Goal: Task Accomplishment & Management: Manage account settings

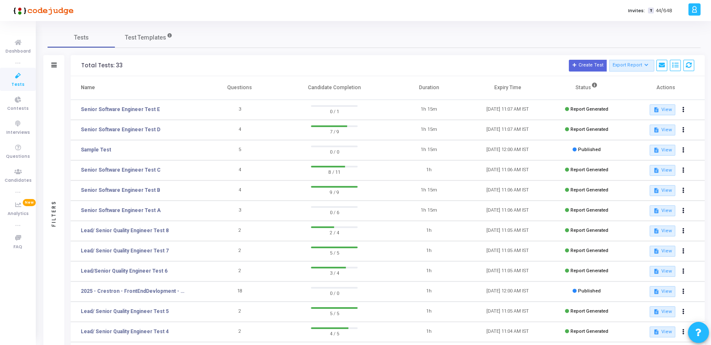
scroll to position [102, 0]
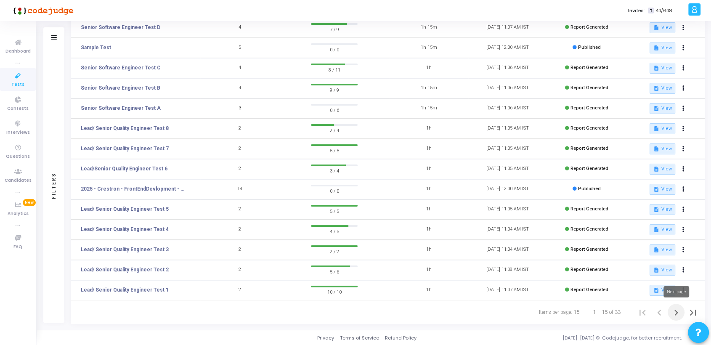
click at [673, 311] on icon "Next page" at bounding box center [676, 313] width 12 height 12
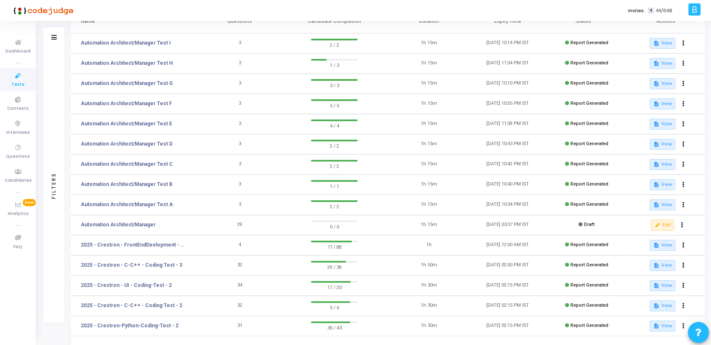
scroll to position [102, 0]
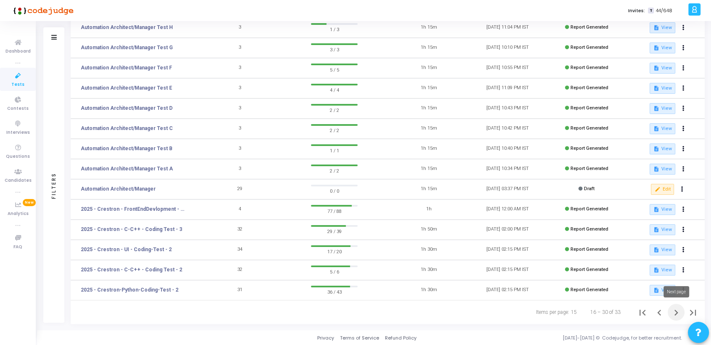
click at [673, 313] on icon "Next page" at bounding box center [676, 313] width 12 height 12
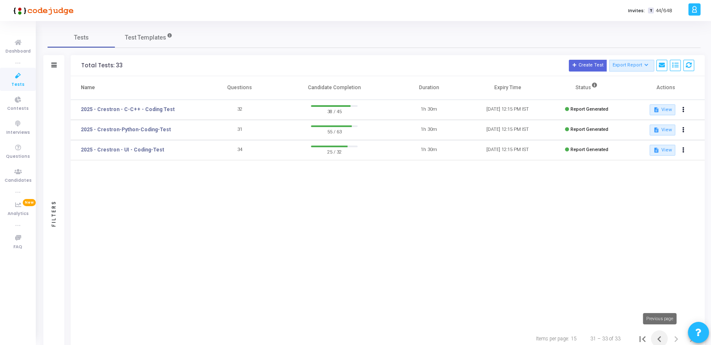
click at [659, 339] on icon "Previous page" at bounding box center [659, 339] width 12 height 12
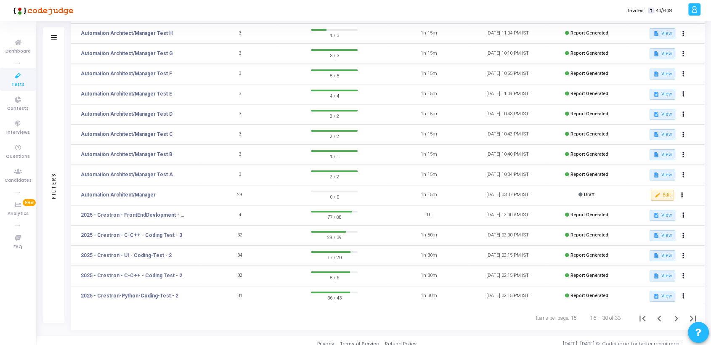
scroll to position [102, 0]
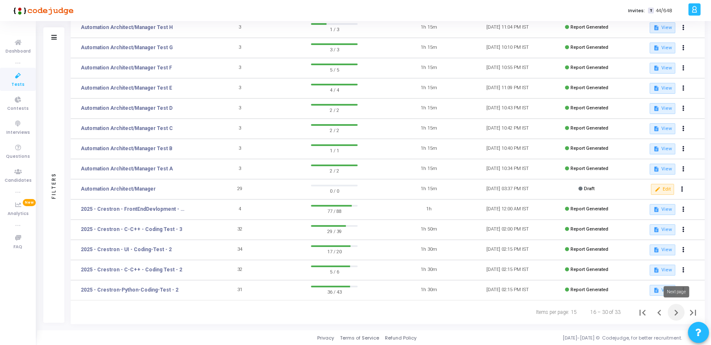
click at [675, 312] on icon "Next page" at bounding box center [676, 313] width 12 height 12
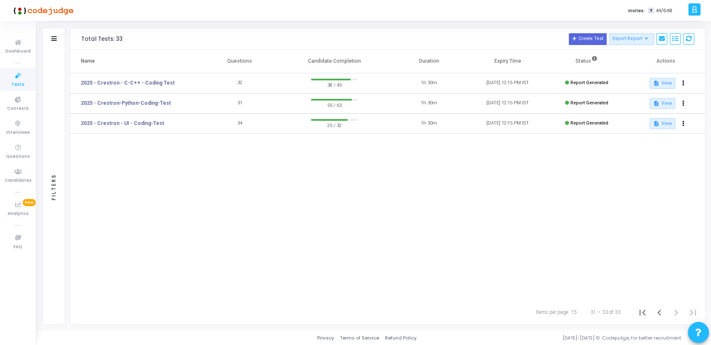
scroll to position [27, 0]
click at [145, 123] on link "2025 - Crestron - UI - Coding-Test" at bounding box center [122, 123] width 83 height 8
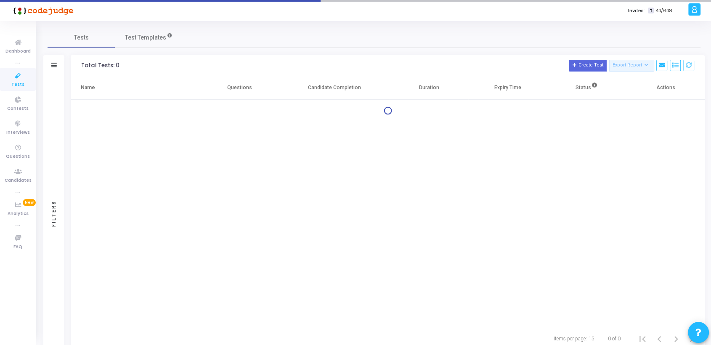
scroll to position [27, 0]
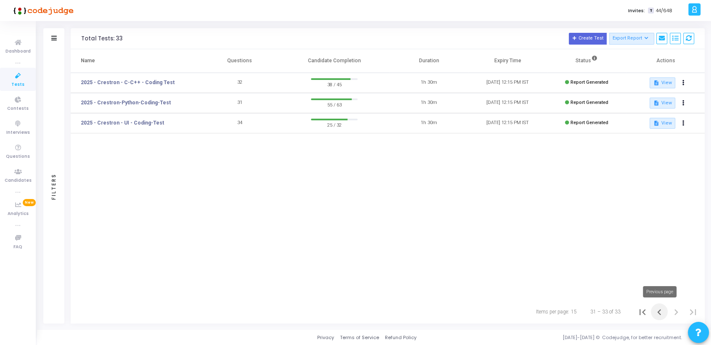
click at [661, 312] on icon "Previous page" at bounding box center [659, 312] width 12 height 12
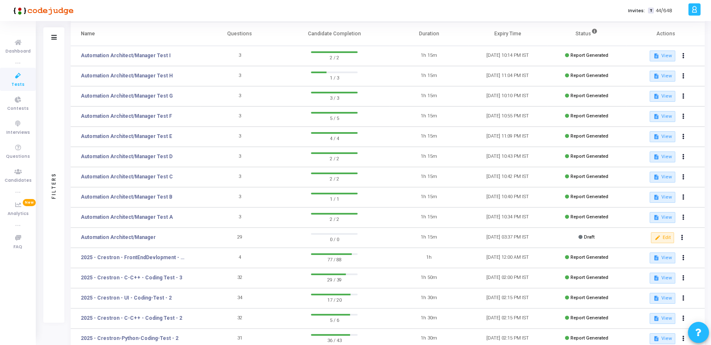
scroll to position [102, 0]
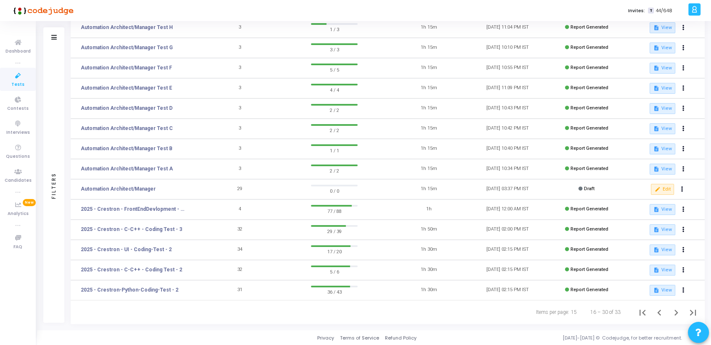
drag, startPoint x: 710, startPoint y: 212, endPoint x: 626, endPoint y: 229, distance: 85.9
click at [710, 223] on html "</div></div> A Anil Billings Subscribe to a plan of your choice Settings Accoun…" at bounding box center [355, 70] width 711 height 345
click at [145, 249] on link "2025 - Crestron - UI - Coding-Test - 2" at bounding box center [126, 250] width 91 height 8
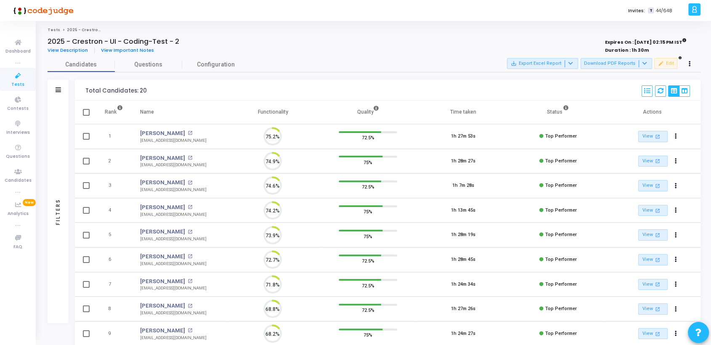
scroll to position [18, 21]
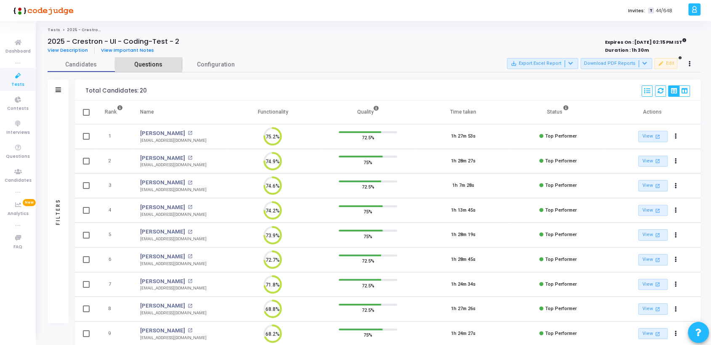
click at [148, 64] on span "Questions" at bounding box center [148, 64] width 67 height 9
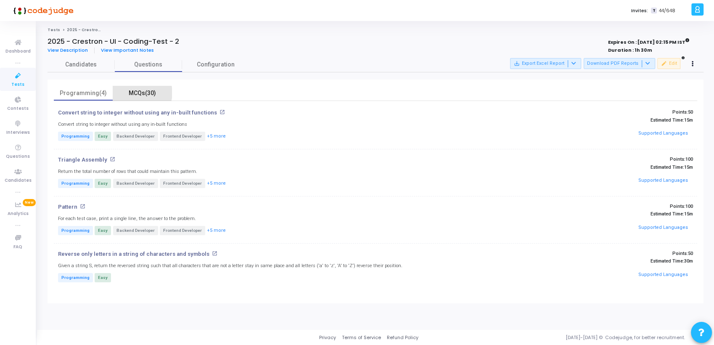
click at [141, 93] on div "MCQs(30)" at bounding box center [142, 93] width 49 height 9
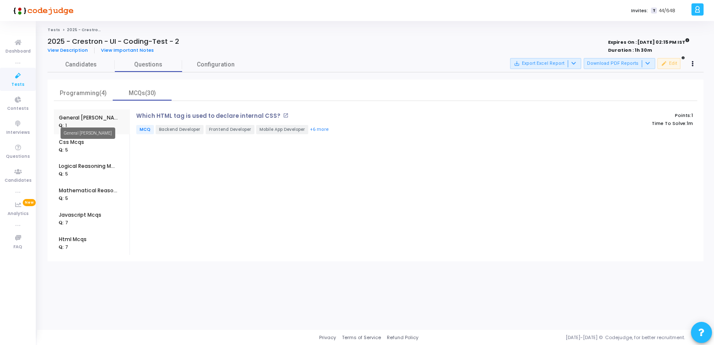
click at [80, 121] on body "</div></div> A Anil Billings Subscribe to a plan of your choice Settings Accoun…" at bounding box center [357, 172] width 714 height 345
click at [61, 142] on div "Css Mcqs" at bounding box center [71, 142] width 25 height 8
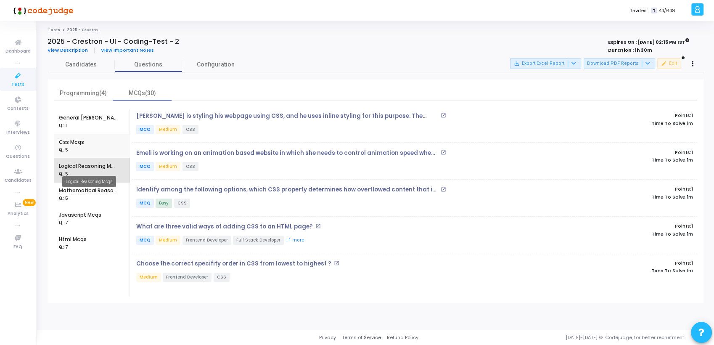
click at [87, 167] on div "Logical Reasoning Mcqs" at bounding box center [88, 166] width 59 height 8
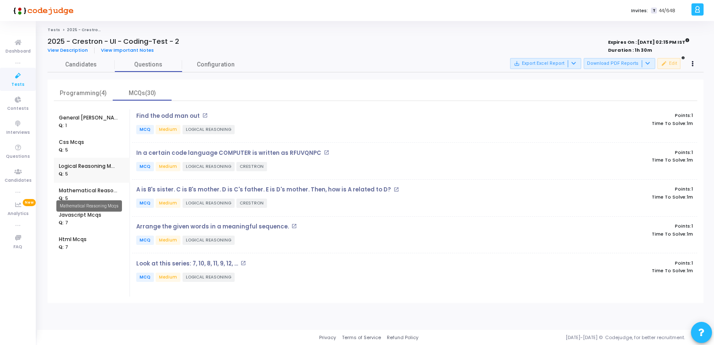
click at [77, 193] on div "Mathematical Reasoning Mcqs" at bounding box center [88, 191] width 59 height 8
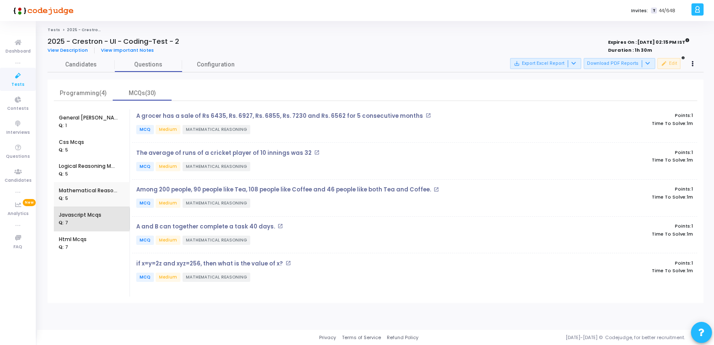
click at [87, 219] on div ": 7" at bounding box center [80, 223] width 42 height 8
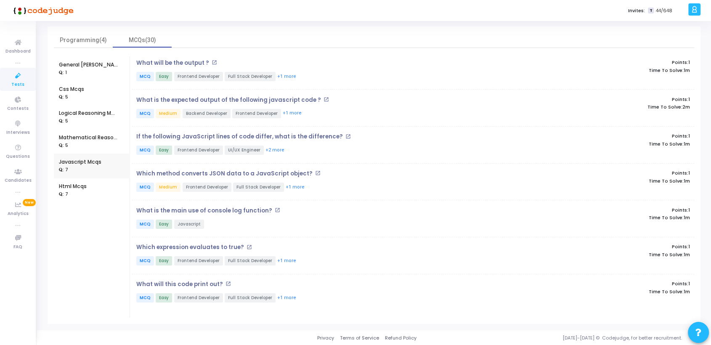
scroll to position [39, 0]
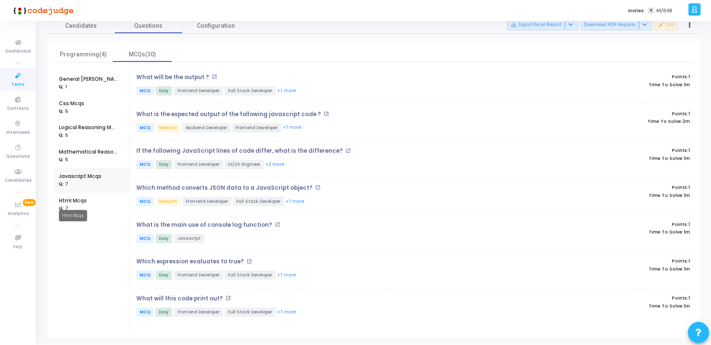
click at [74, 199] on div "Html Mcqs" at bounding box center [73, 201] width 28 height 8
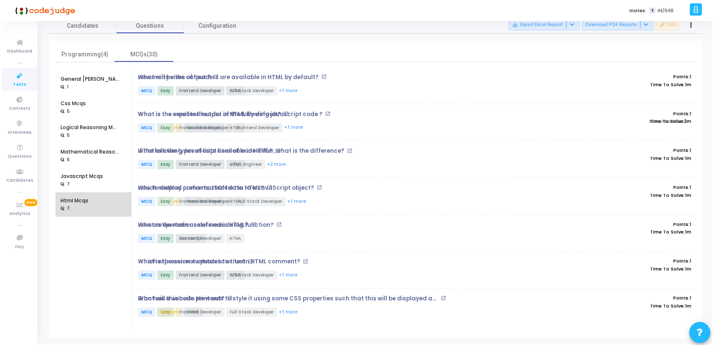
scroll to position [0, 0]
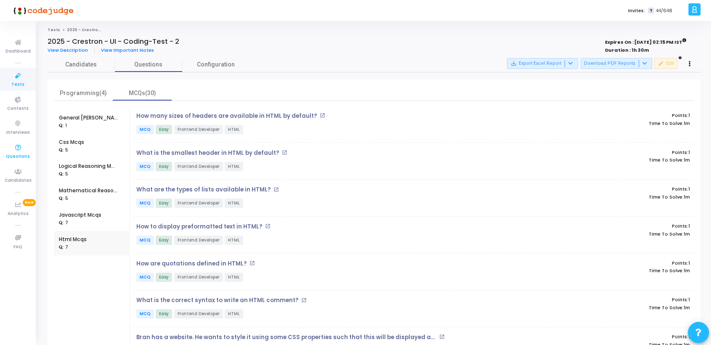
click at [17, 148] on icon at bounding box center [18, 148] width 18 height 11
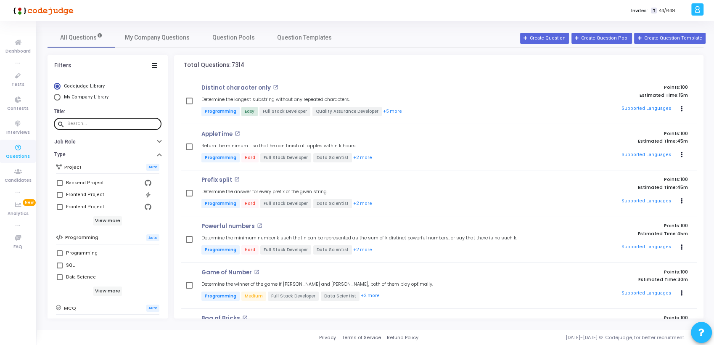
click at [105, 123] on input "text" at bounding box center [112, 123] width 91 height 5
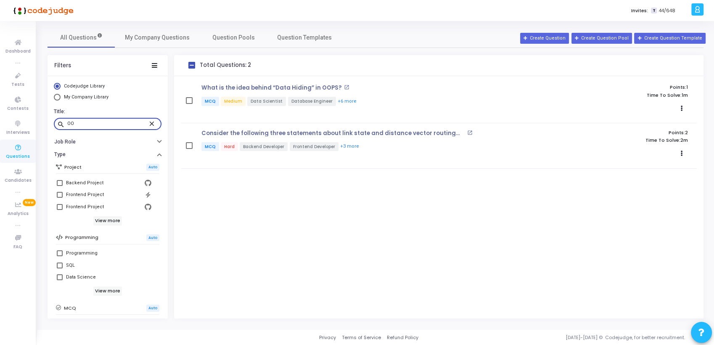
type input "O"
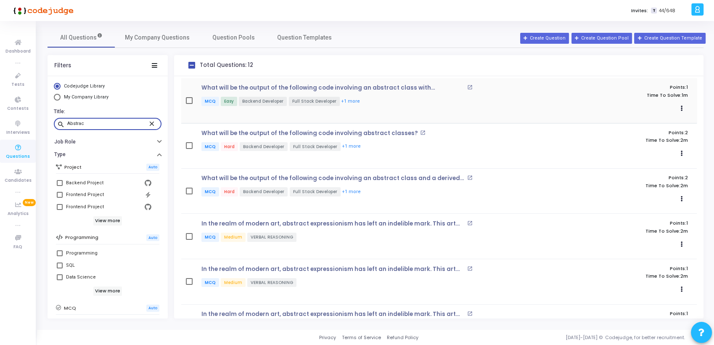
type input "Abstrac"
click at [467, 86] on mat-icon "open_in_new" at bounding box center [469, 87] width 5 height 5
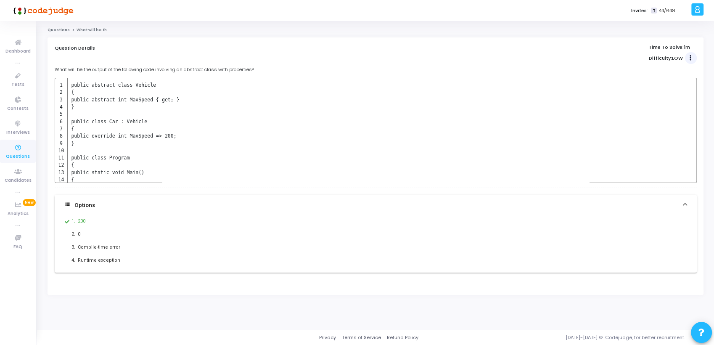
click at [692, 56] on button "Actions" at bounding box center [691, 58] width 12 height 12
click at [529, 55] on div "Question Details Time To Solve: 1m Difficulty: LOW Clone Add To Test" at bounding box center [376, 54] width 642 height 19
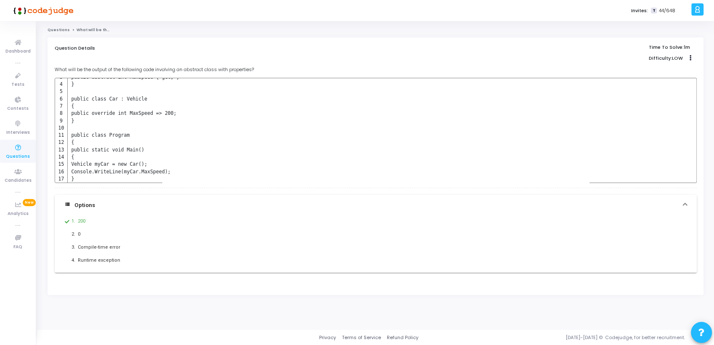
scroll to position [34, 0]
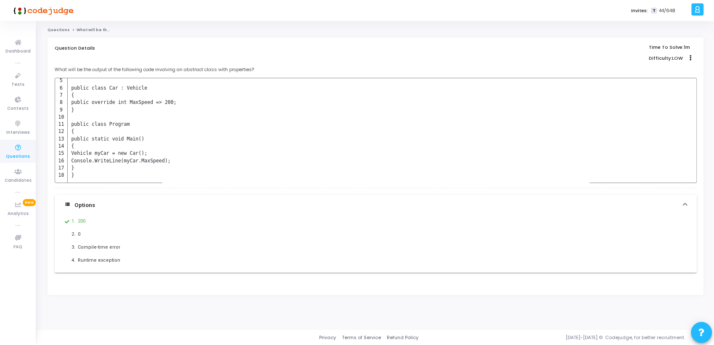
click at [20, 150] on icon at bounding box center [18, 148] width 18 height 11
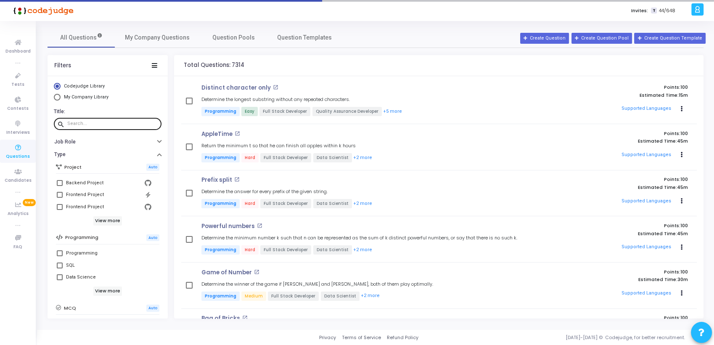
click at [90, 122] on input "text" at bounding box center [112, 123] width 91 height 5
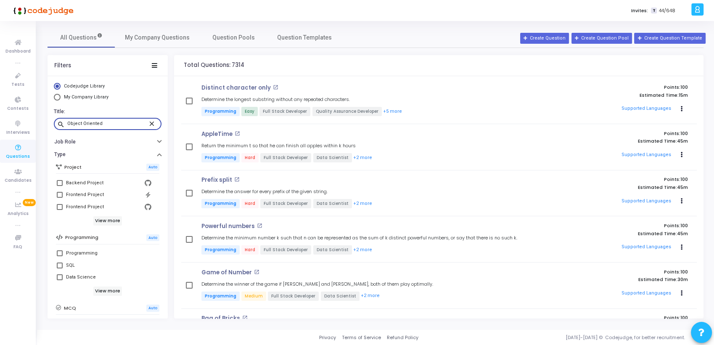
type input "Object Oriented"
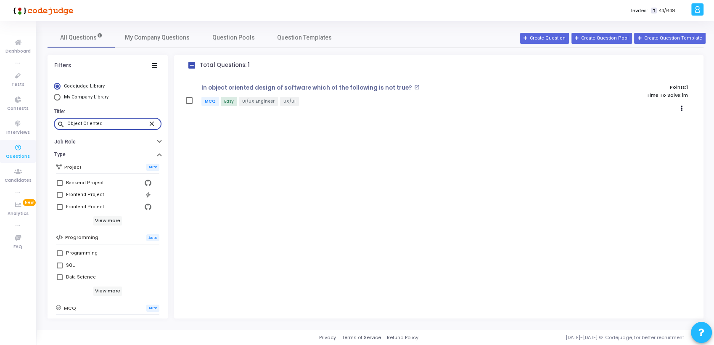
drag, startPoint x: 108, startPoint y: 122, endPoint x: 37, endPoint y: 119, distance: 71.1
click at [37, 119] on div "All Questions My Company Questions Question Pools Question Templates Filters Co…" at bounding box center [375, 175] width 677 height 296
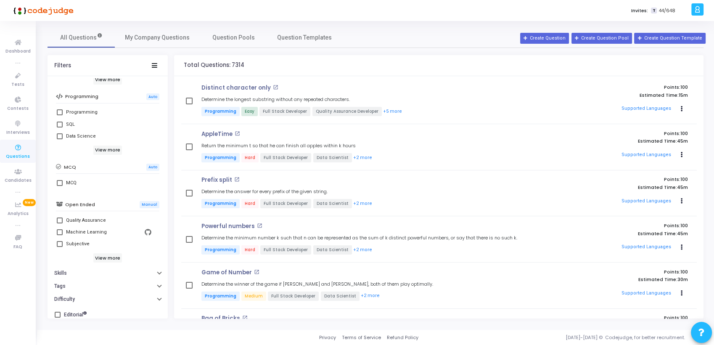
scroll to position [145, 0]
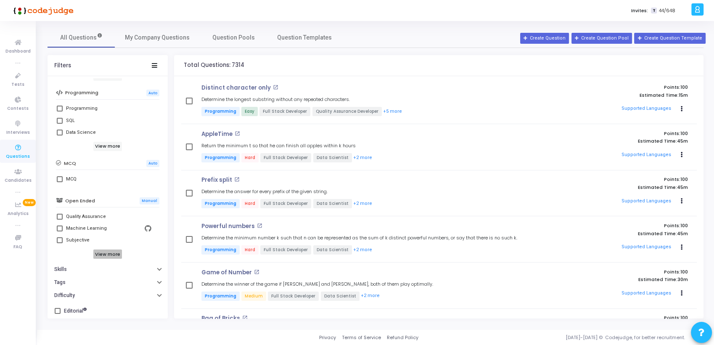
click at [110, 253] on h6 "View more" at bounding box center [107, 253] width 29 height 9
drag, startPoint x: 163, startPoint y: 251, endPoint x: 163, endPoint y: 267, distance: 16.8
click at [163, 267] on div "Project Auto Backend Project Frontend Project Frontend Project View more Progra…" at bounding box center [108, 162] width 120 height 293
drag, startPoint x: 163, startPoint y: 267, endPoint x: 180, endPoint y: 271, distance: 17.2
click at [182, 272] on div "Game of Number open_in_new Determine the winner of the game if Alex and John, b…" at bounding box center [439, 285] width 516 height 33
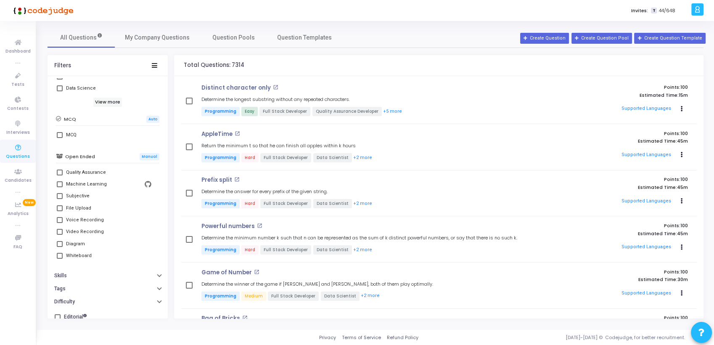
scroll to position [195, 0]
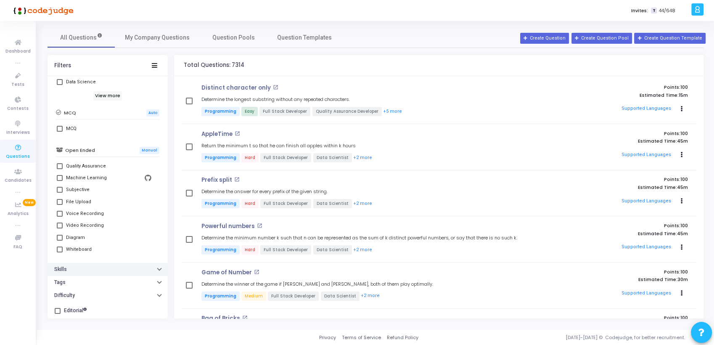
click at [158, 269] on icon "button" at bounding box center [159, 268] width 3 height 2
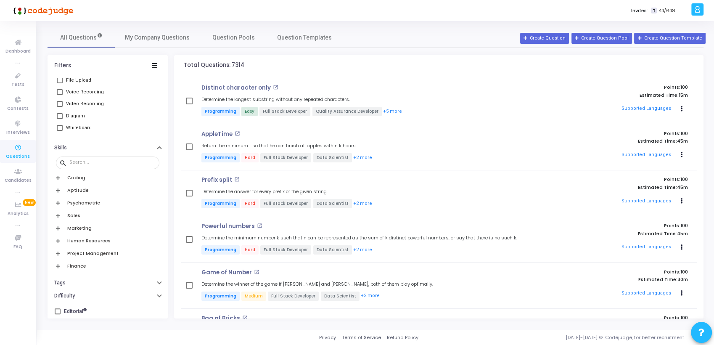
scroll to position [318, 0]
click at [57, 179] on div "Coding" at bounding box center [107, 176] width 103 height 13
click at [60, 175] on icon at bounding box center [58, 177] width 4 height 5
click at [57, 188] on icon at bounding box center [58, 189] width 4 height 5
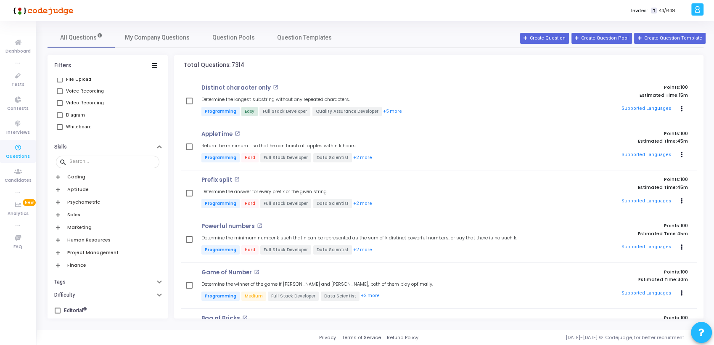
click at [58, 201] on icon at bounding box center [58, 202] width 4 height 5
click at [159, 280] on button "Tags" at bounding box center [108, 281] width 120 height 13
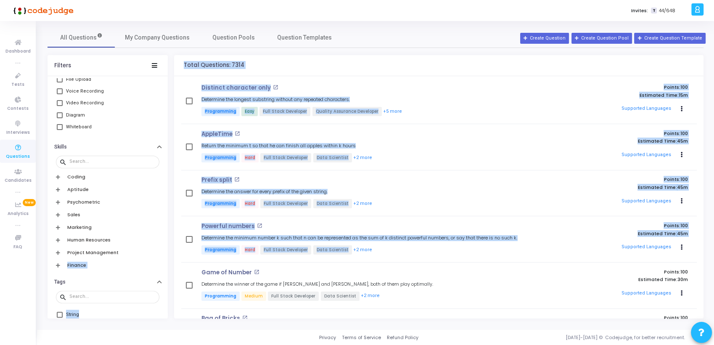
drag, startPoint x: 168, startPoint y: 246, endPoint x: 178, endPoint y: 274, distance: 29.4
click at [178, 274] on div "Filters Codejudge Library My Company Library Title: search Job Role Type Projec…" at bounding box center [376, 186] width 656 height 263
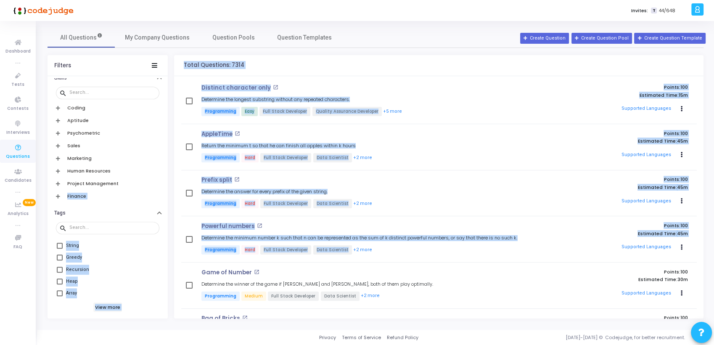
scroll to position [400, 0]
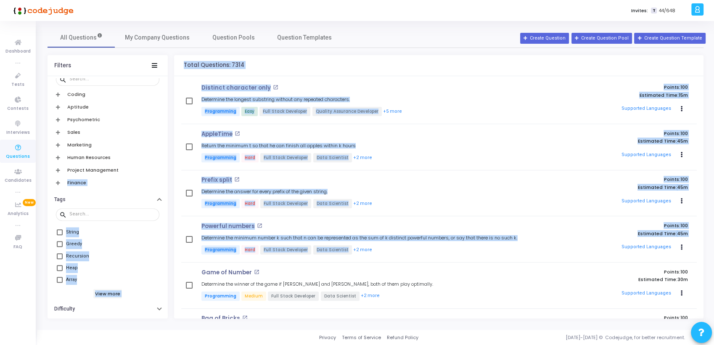
click at [147, 264] on div "Heap" at bounding box center [108, 268] width 85 height 10
click at [60, 271] on input "Heap" at bounding box center [59, 271] width 0 height 0
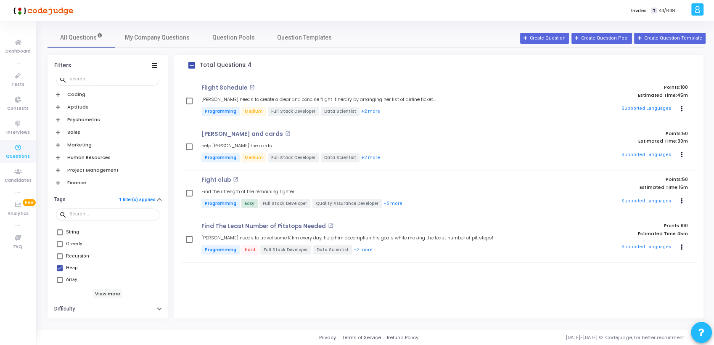
click at [203, 281] on div "Flight Schedule open_in_new Jasleen needs to create a clear and concise flight …" at bounding box center [438, 197] width 529 height 242
click at [69, 268] on div "Heap" at bounding box center [72, 268] width 12 height 10
click at [60, 271] on input "Heap" at bounding box center [59, 271] width 0 height 0
checkbox input "false"
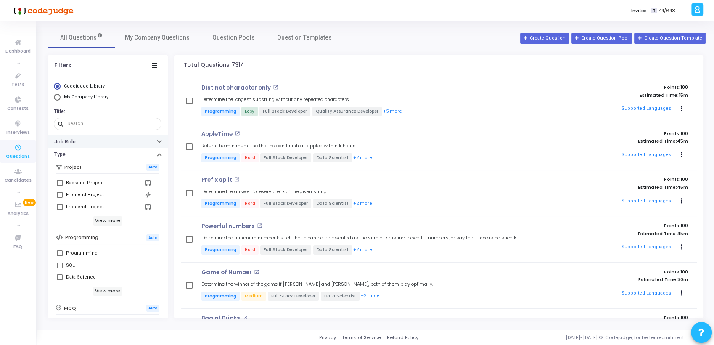
click at [158, 140] on icon "button" at bounding box center [159, 141] width 3 height 2
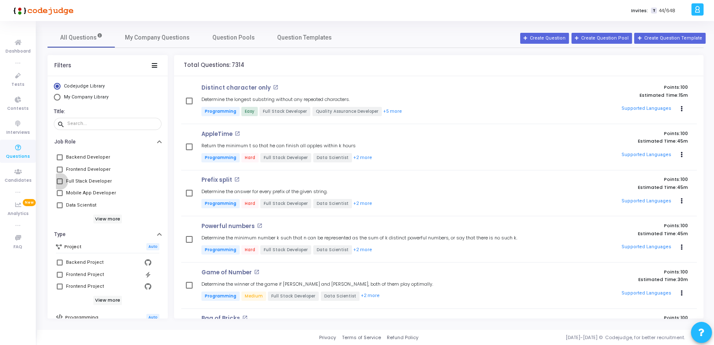
click at [60, 183] on span at bounding box center [60, 181] width 6 height 6
click at [60, 184] on input "Full Stack Developer" at bounding box center [59, 184] width 0 height 0
checkbox input "true"
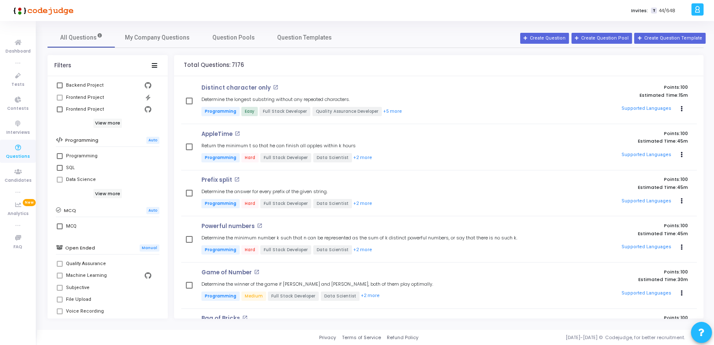
scroll to position [183, 0]
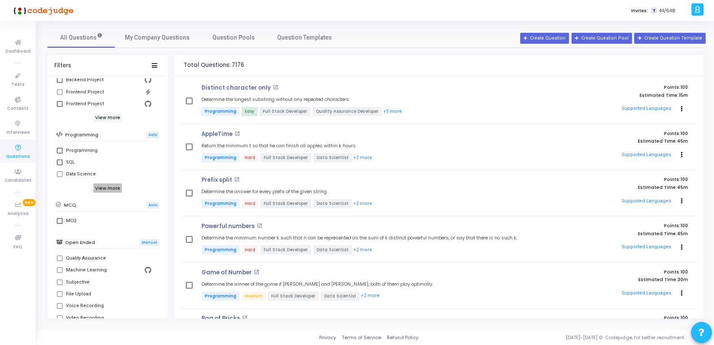
click at [110, 188] on h6 "View more" at bounding box center [107, 187] width 29 height 9
click at [82, 152] on div "Programming" at bounding box center [82, 151] width 32 height 10
click at [60, 154] on input "Programming" at bounding box center [59, 154] width 0 height 0
checkbox input "true"
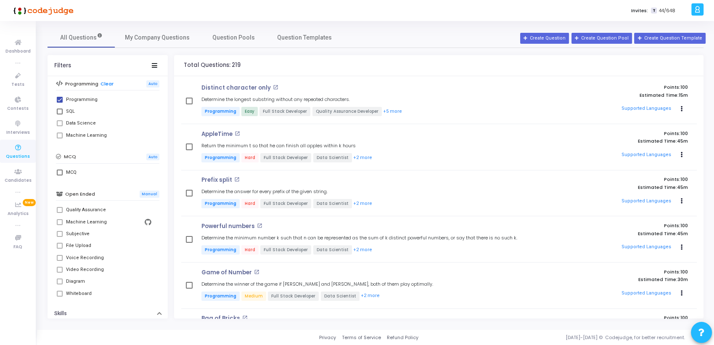
scroll to position [266, 0]
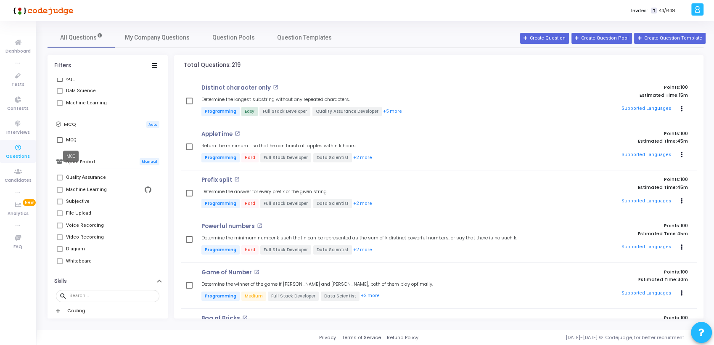
click at [70, 140] on div "MCQ" at bounding box center [71, 140] width 11 height 10
click at [60, 143] on input "MCQ" at bounding box center [59, 143] width 0 height 0
checkbox input "true"
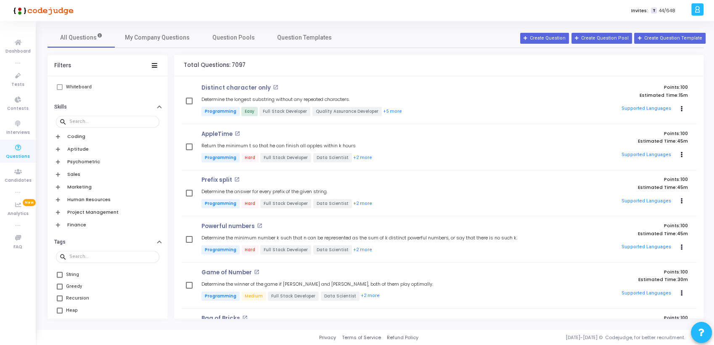
scroll to position [434, 0]
click at [58, 140] on icon at bounding box center [58, 142] width 4 height 5
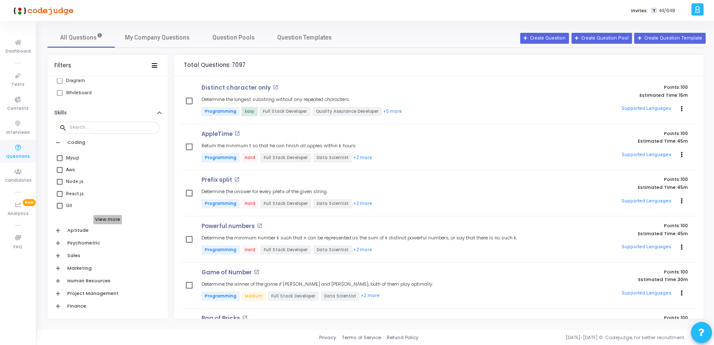
click at [109, 218] on h6 "View more" at bounding box center [107, 219] width 29 height 9
click at [58, 211] on span at bounding box center [60, 210] width 6 height 6
click at [59, 213] on input "C#" at bounding box center [59, 213] width 0 height 0
checkbox input "true"
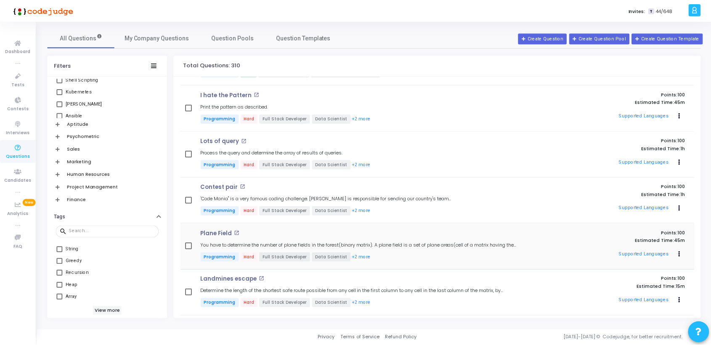
scroll to position [1212, 0]
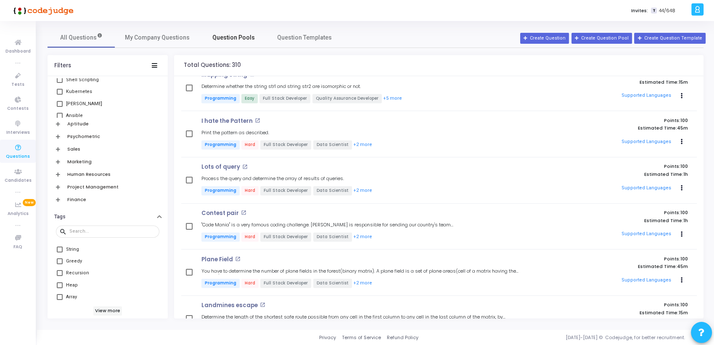
click at [235, 39] on span "Question Pools" at bounding box center [233, 37] width 42 height 9
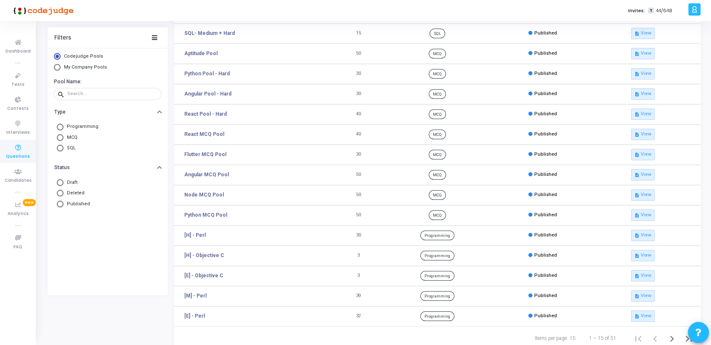
scroll to position [100, 0]
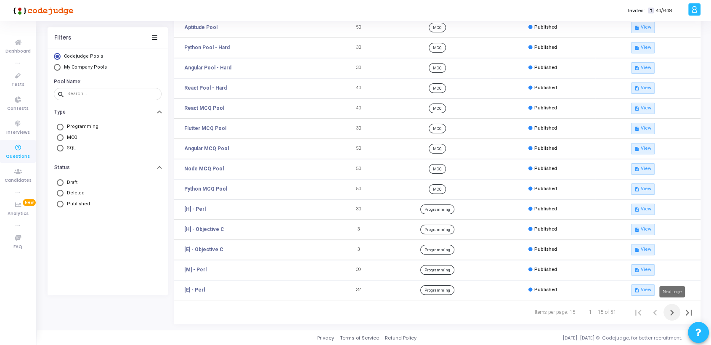
click at [670, 312] on icon "Next page" at bounding box center [672, 313] width 12 height 12
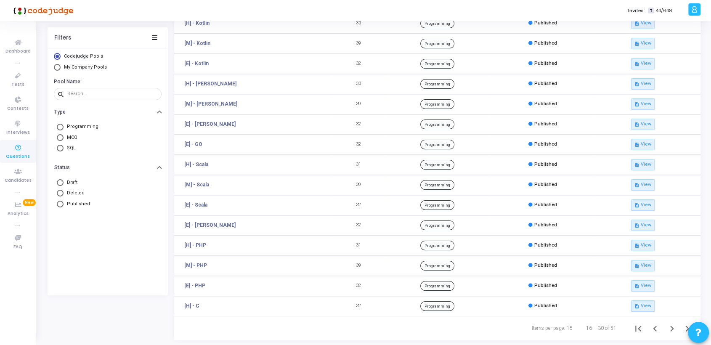
scroll to position [95, 0]
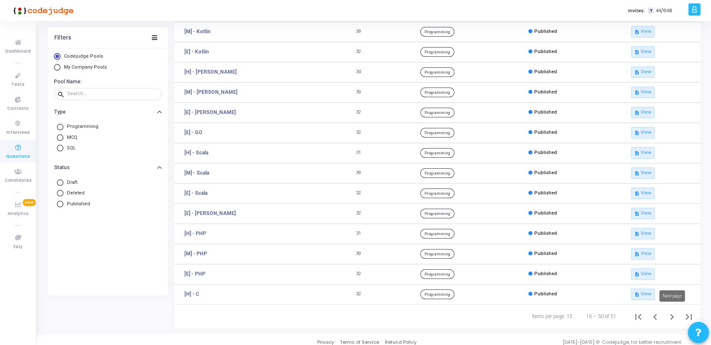
click at [668, 315] on icon "Next page" at bounding box center [672, 317] width 12 height 12
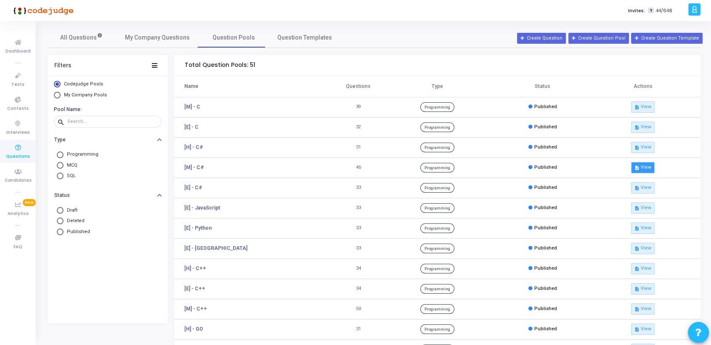
click at [649, 169] on button "description View" at bounding box center [643, 167] width 24 height 11
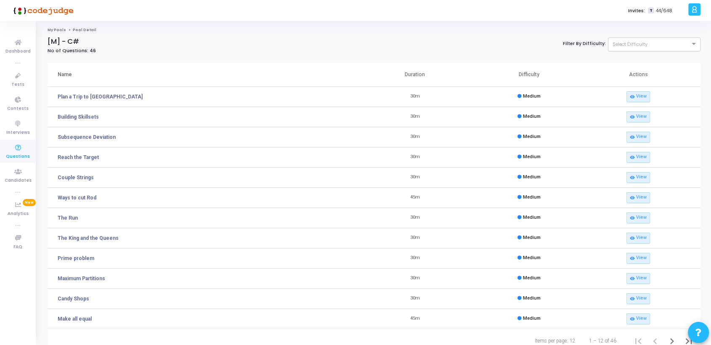
click at [642, 49] on div "Select Difficulty" at bounding box center [654, 44] width 93 height 14
click at [643, 46] on div at bounding box center [654, 43] width 92 height 7
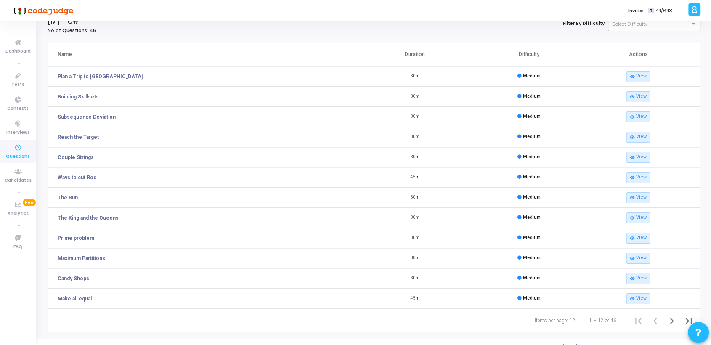
scroll to position [29, 0]
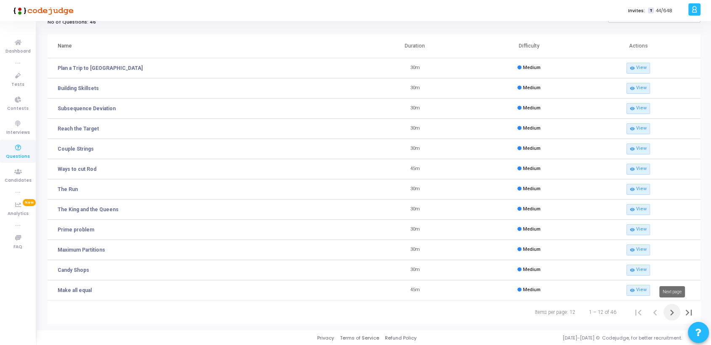
click at [673, 313] on icon "Next page" at bounding box center [672, 313] width 12 height 12
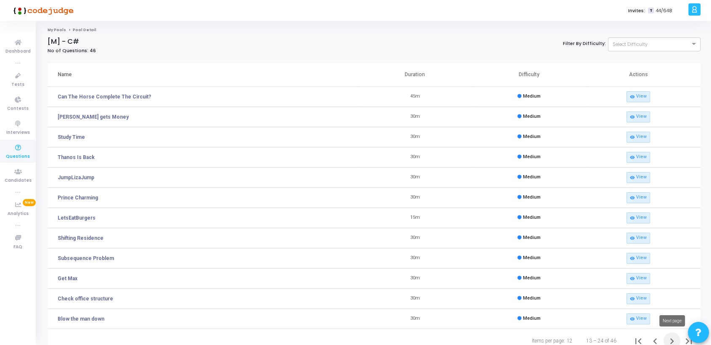
click at [669, 340] on icon "Next page" at bounding box center [672, 341] width 12 height 12
click at [676, 342] on icon "Next page" at bounding box center [672, 341] width 12 height 12
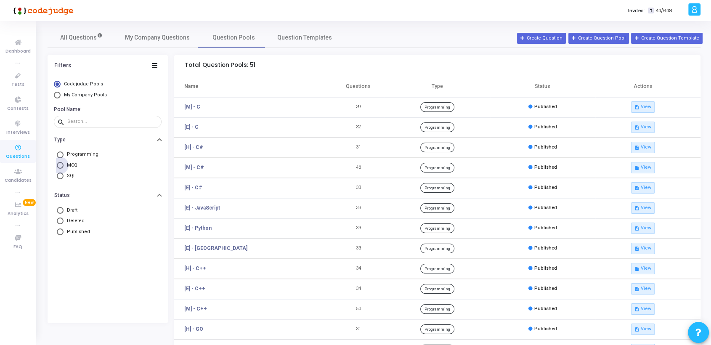
click at [60, 164] on span at bounding box center [60, 165] width 7 height 7
click at [60, 164] on input "MCQ" at bounding box center [60, 165] width 7 height 7
radio input "true"
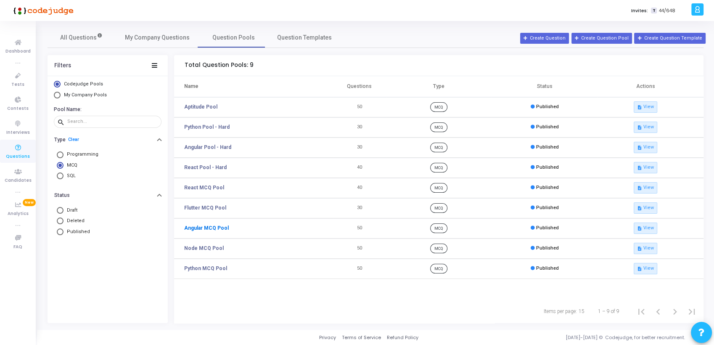
click at [210, 226] on link "Angular MCQ Pool" at bounding box center [206, 228] width 45 height 8
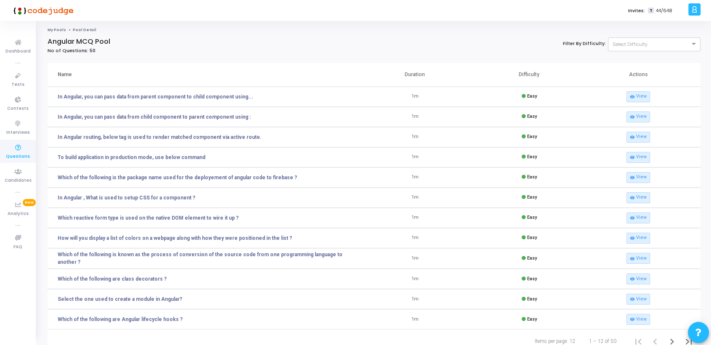
scroll to position [29, 0]
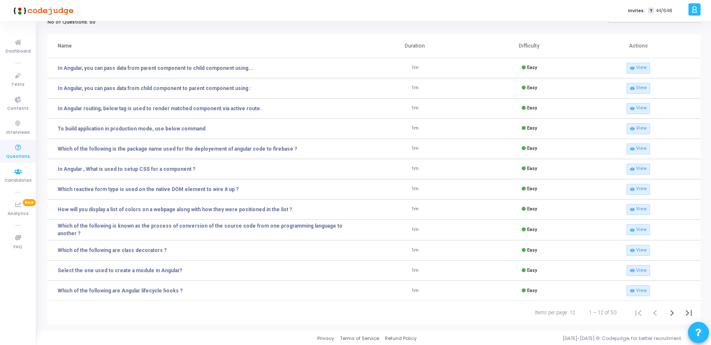
click at [17, 153] on span "Questions" at bounding box center [18, 156] width 24 height 7
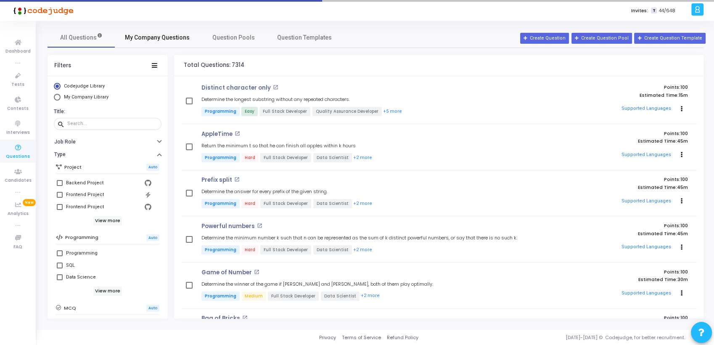
click at [164, 36] on span "My Company Questions" at bounding box center [157, 37] width 65 height 9
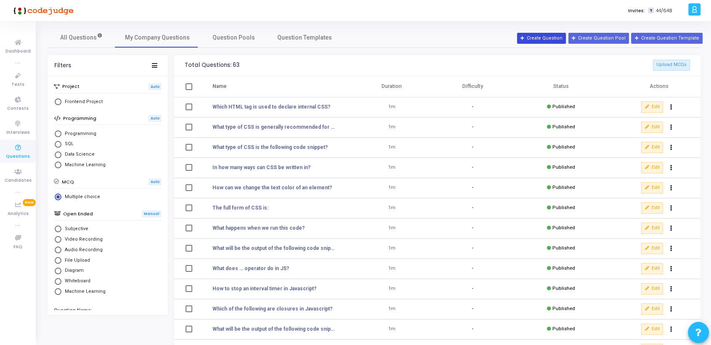
click at [548, 39] on button "Create Question" at bounding box center [541, 38] width 49 height 11
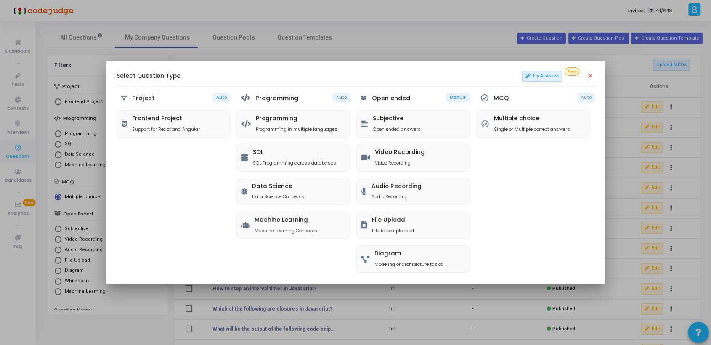
click at [590, 77] on mat-icon "close" at bounding box center [590, 76] width 8 height 8
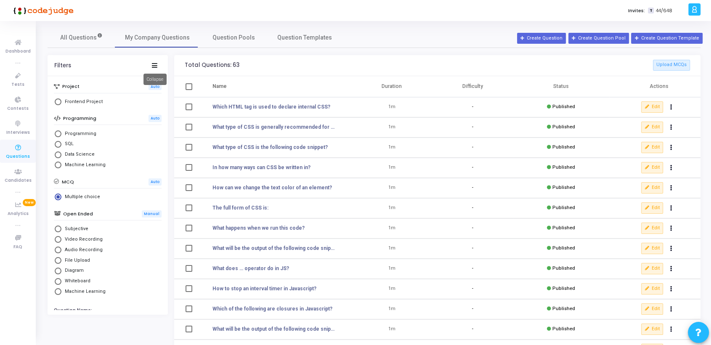
click at [156, 66] on icon at bounding box center [154, 65] width 5 height 5
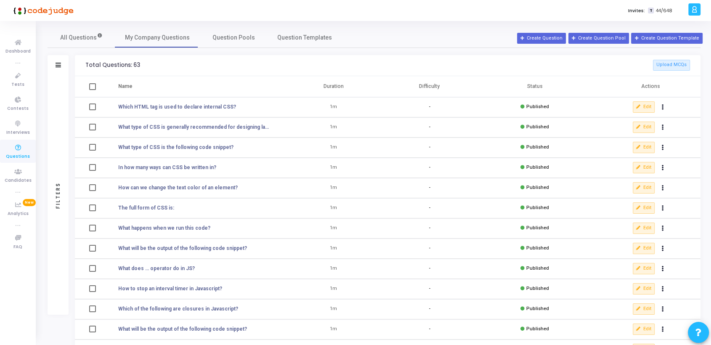
click at [52, 61] on div "Filters" at bounding box center [58, 65] width 21 height 21
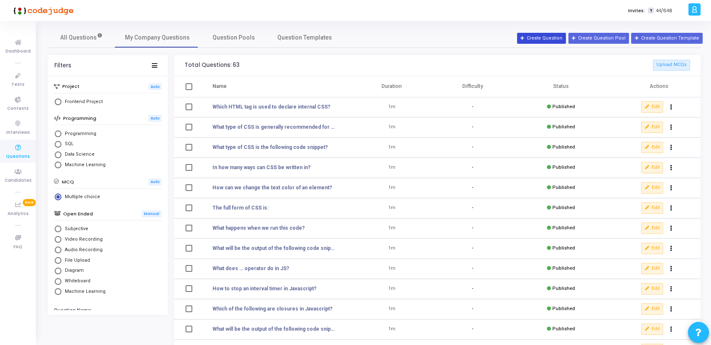
click at [562, 38] on button "Create Question" at bounding box center [541, 38] width 49 height 11
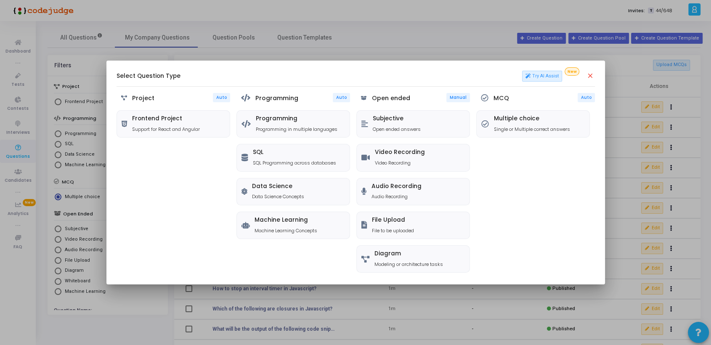
drag, startPoint x: 469, startPoint y: 210, endPoint x: 471, endPoint y: 240, distance: 29.5
click at [470, 240] on div "Subjective Open ended answers Video Recording Video Recording Audio Recording A…" at bounding box center [413, 192] width 114 height 164
drag, startPoint x: 471, startPoint y: 240, endPoint x: 481, endPoint y: 255, distance: 18.4
click at [482, 255] on div "MCQ Auto Multiple choice Single or Multiple correct answers" at bounding box center [535, 183] width 119 height 181
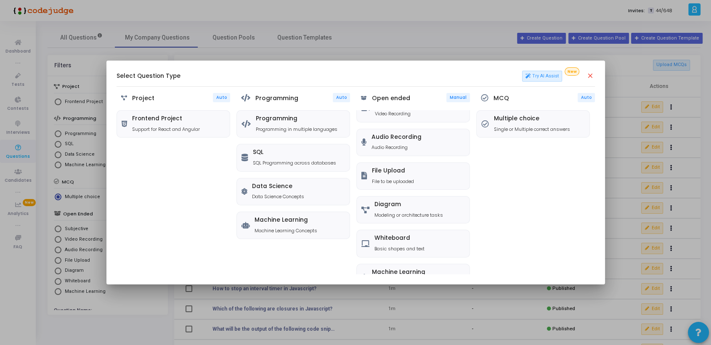
scroll to position [55, 0]
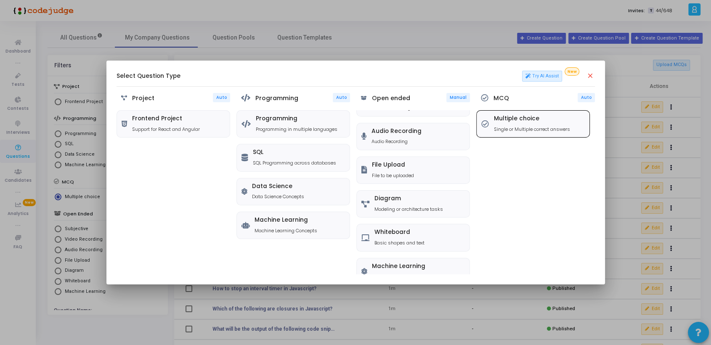
click at [526, 124] on div "Multiple choice Single or Multiple correct answers" at bounding box center [532, 123] width 76 height 17
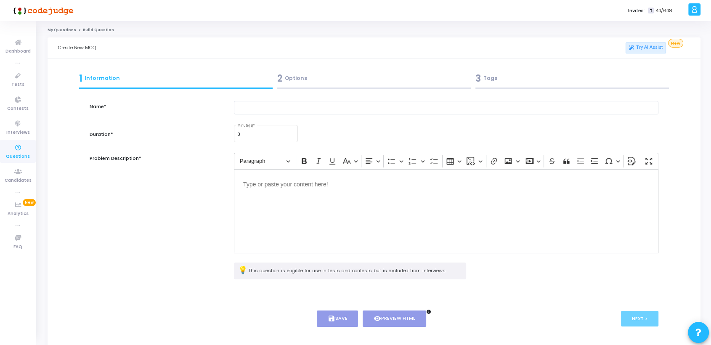
click at [339, 220] on div "Editor editing area: main" at bounding box center [446, 211] width 424 height 84
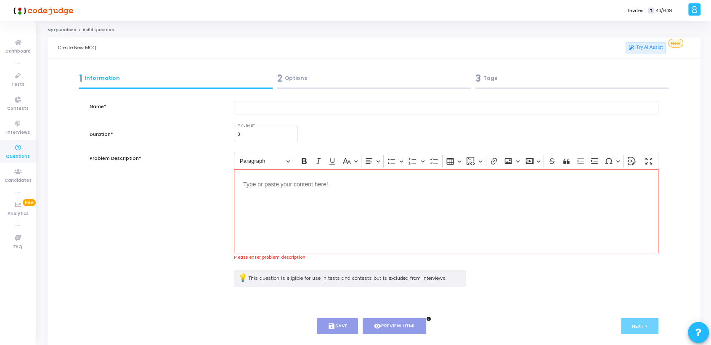
click at [302, 74] on div "2 Options" at bounding box center [373, 78] width 193 height 14
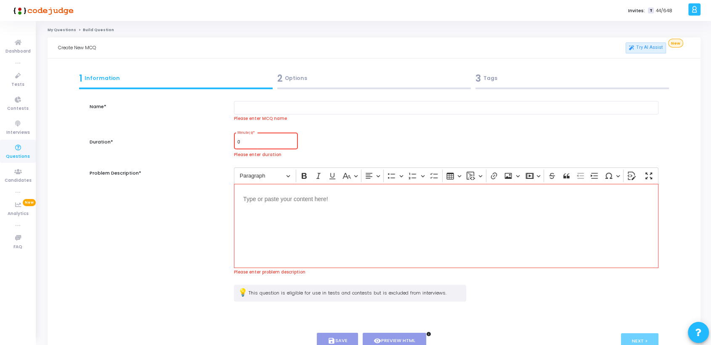
click at [296, 206] on div "Editor editing area: main" at bounding box center [446, 226] width 424 height 84
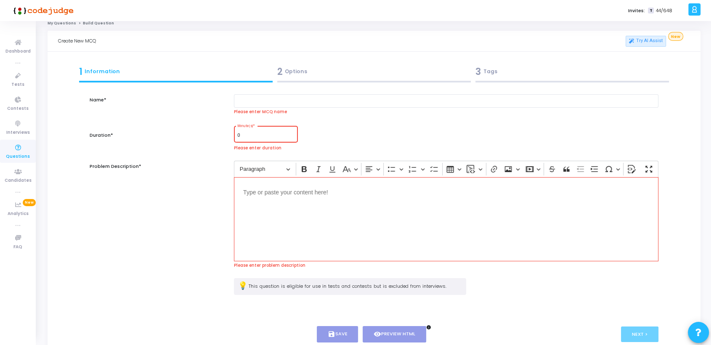
scroll to position [6, 0]
click at [94, 72] on div "1 Information" at bounding box center [175, 72] width 193 height 14
click at [275, 101] on input "text" at bounding box center [446, 102] width 424 height 14
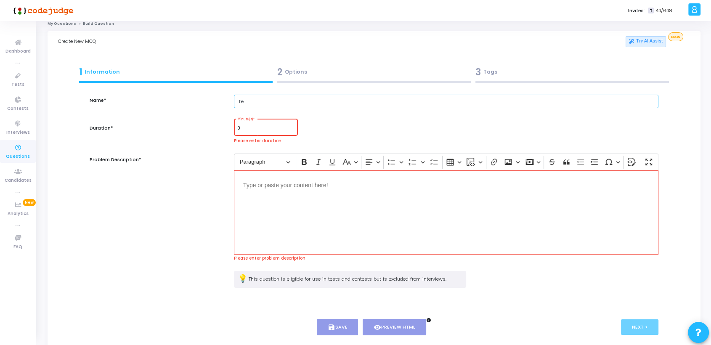
type input "t"
type input "C# test"
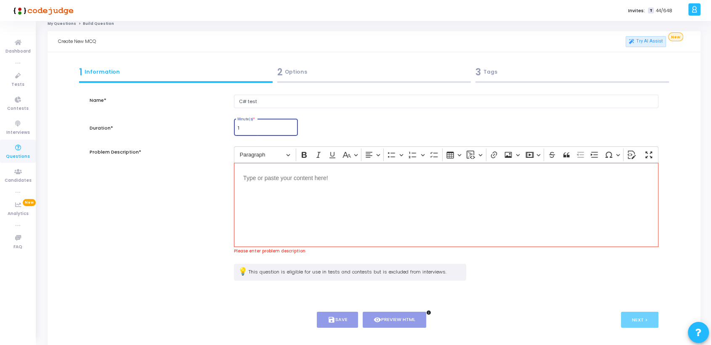
type input "1"
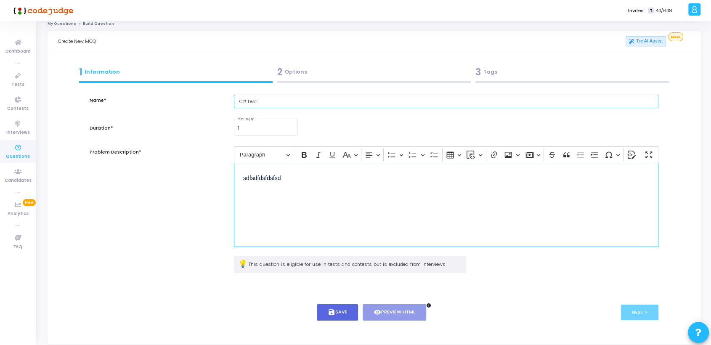
click at [275, 96] on input "C# test" at bounding box center [446, 102] width 424 height 14
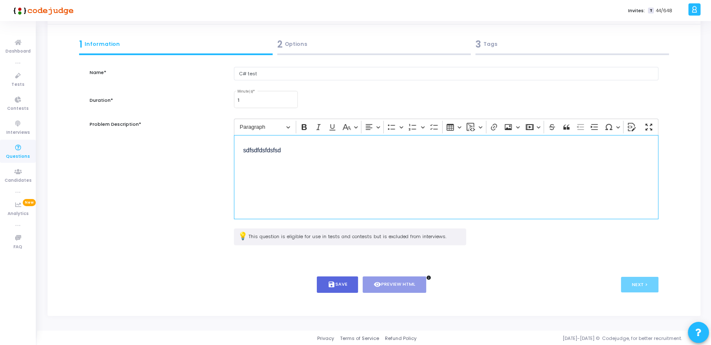
drag, startPoint x: 306, startPoint y: 151, endPoint x: 186, endPoint y: 131, distance: 122.0
click at [186, 131] on div "Problem Description* Rich Text Editor Paragraph Bold Italic Underline Basic sty…" at bounding box center [373, 174] width 577 height 110
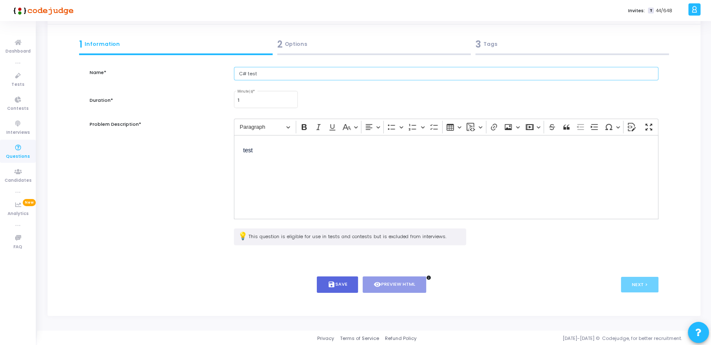
click at [267, 71] on input "C# test" at bounding box center [446, 74] width 424 height 14
click at [337, 284] on button "save Save" at bounding box center [338, 284] width 42 height 16
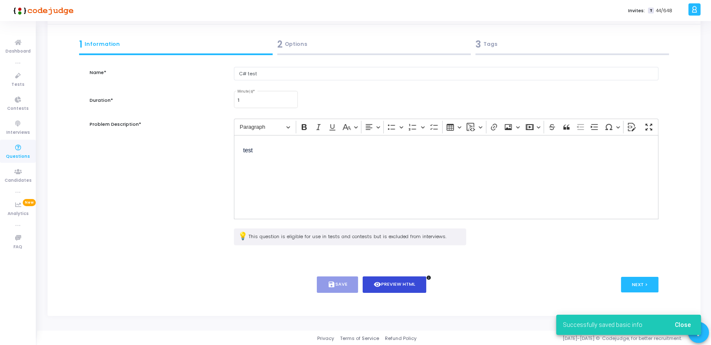
click at [395, 283] on button "visibility Preview HTML" at bounding box center [395, 284] width 64 height 16
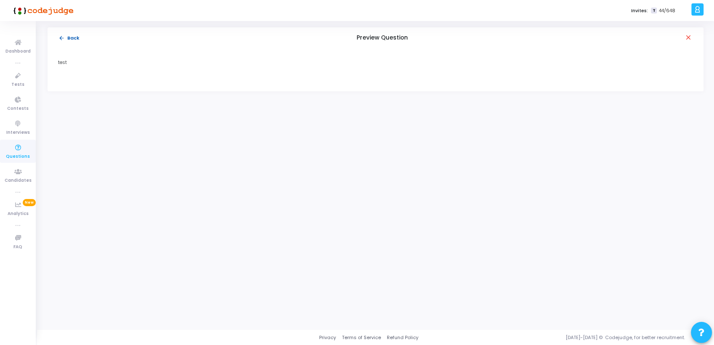
click at [58, 39] on mat-icon "arrow_back" at bounding box center [61, 38] width 6 height 6
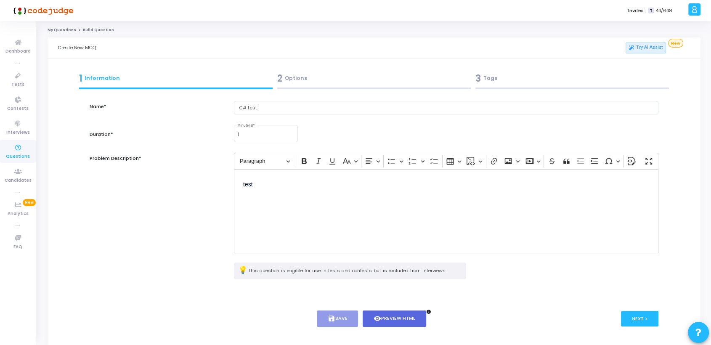
click at [302, 79] on div "2 Options" at bounding box center [373, 78] width 193 height 14
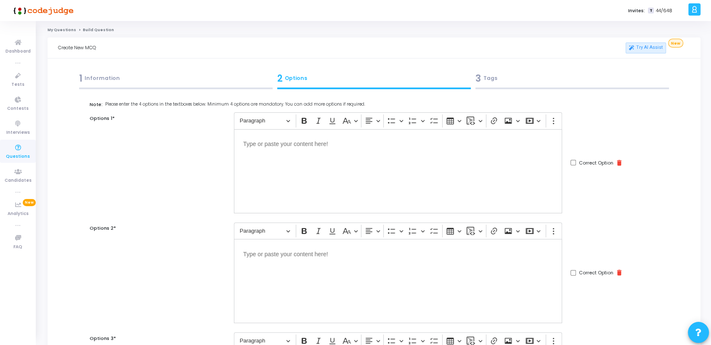
click at [305, 148] on p "Editor editing area: main" at bounding box center [398, 143] width 310 height 11
click at [299, 255] on p "Editor editing area: main" at bounding box center [398, 253] width 310 height 11
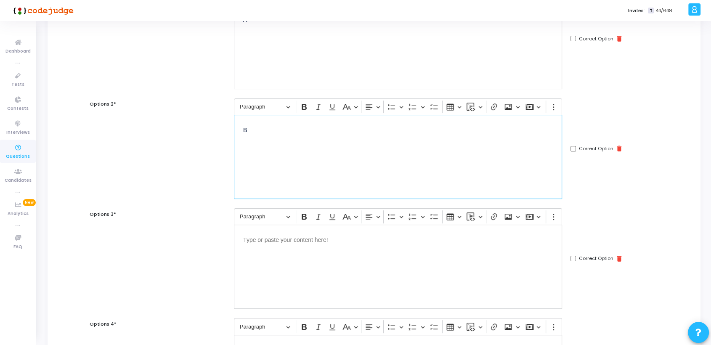
scroll to position [146, 0]
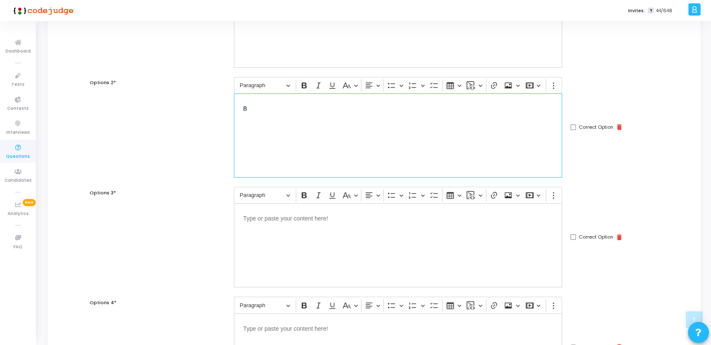
click at [303, 224] on div "Editor editing area: main" at bounding box center [398, 245] width 328 height 84
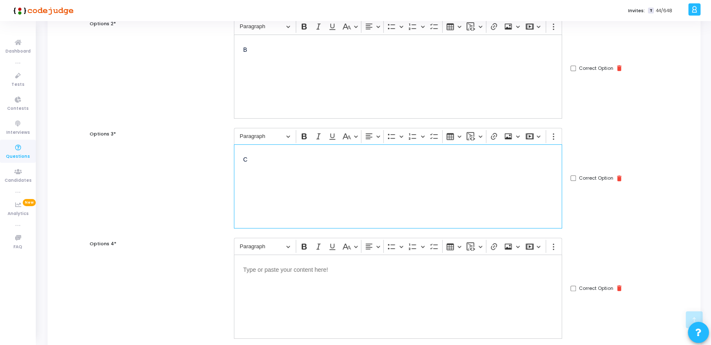
scroll to position [309, 0]
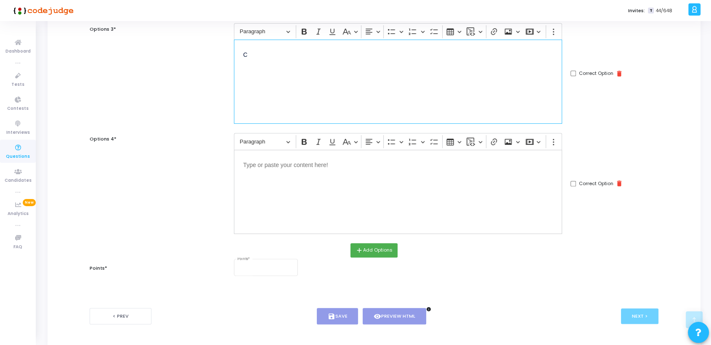
click at [270, 166] on p "Editor editing area: main" at bounding box center [398, 164] width 310 height 11
click at [572, 183] on input "Correct Option" at bounding box center [572, 183] width 5 height 5
checkbox input "true"
click at [271, 270] on input "Points *" at bounding box center [265, 268] width 57 height 5
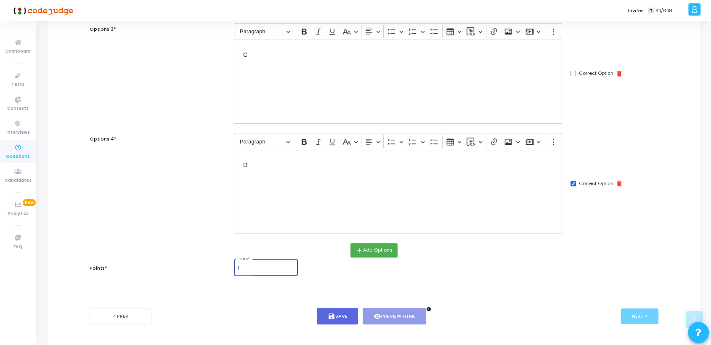
type input "1"
click at [342, 316] on button "save Save" at bounding box center [338, 316] width 42 height 16
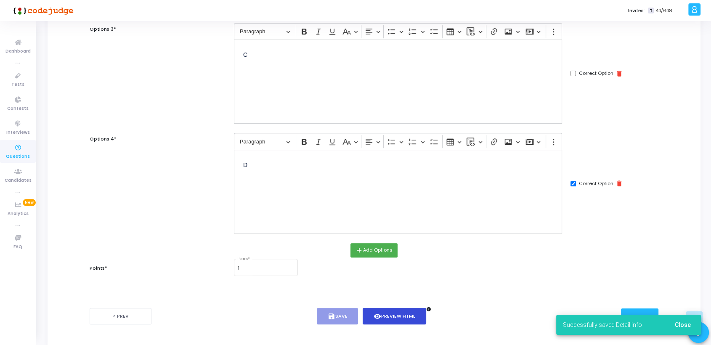
click at [406, 315] on button "visibility Preview HTML" at bounding box center [395, 316] width 64 height 16
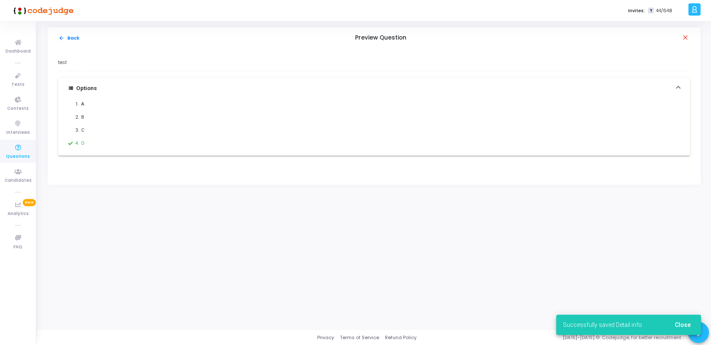
scroll to position [0, 0]
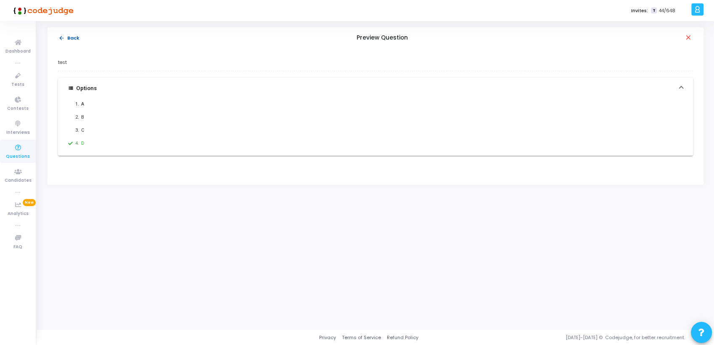
click at [61, 36] on mat-icon "arrow_back" at bounding box center [61, 38] width 6 height 6
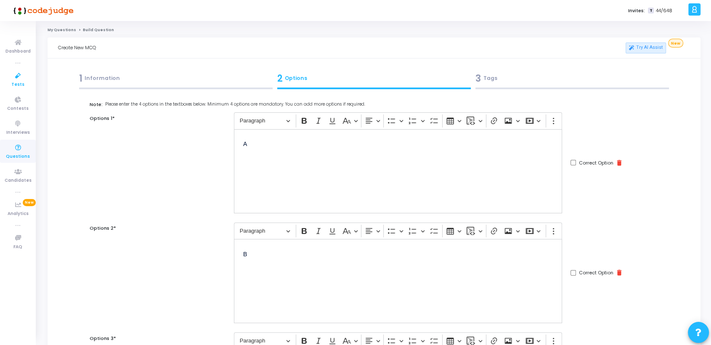
click at [13, 77] on icon at bounding box center [18, 76] width 18 height 11
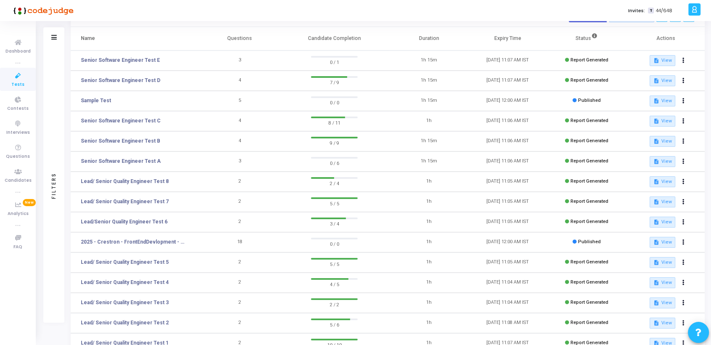
scroll to position [102, 0]
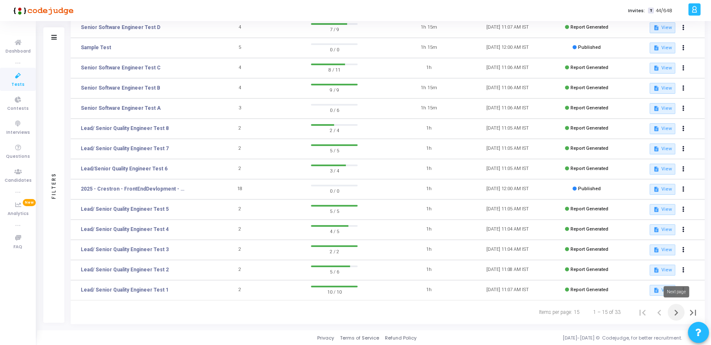
click at [674, 311] on icon "Next page" at bounding box center [676, 313] width 12 height 12
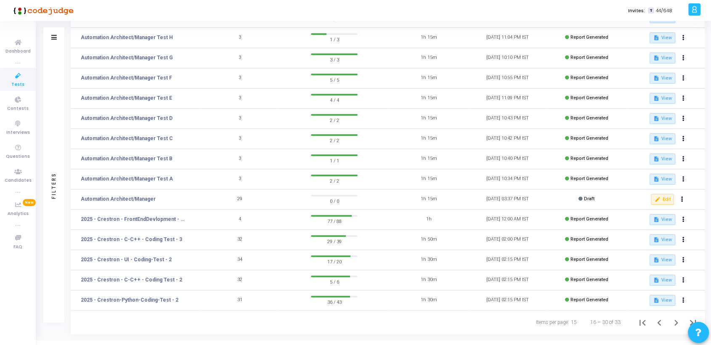
scroll to position [102, 0]
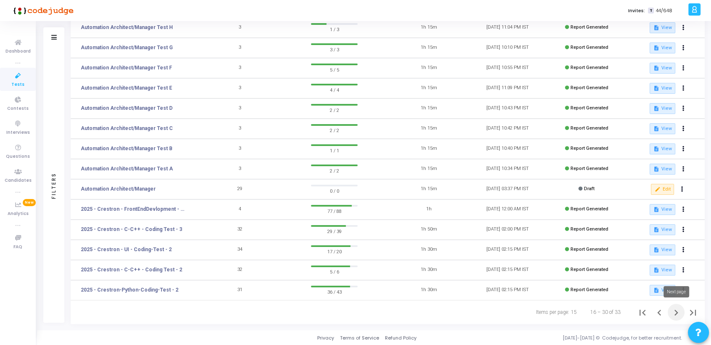
click at [679, 310] on icon "Next page" at bounding box center [676, 313] width 12 height 12
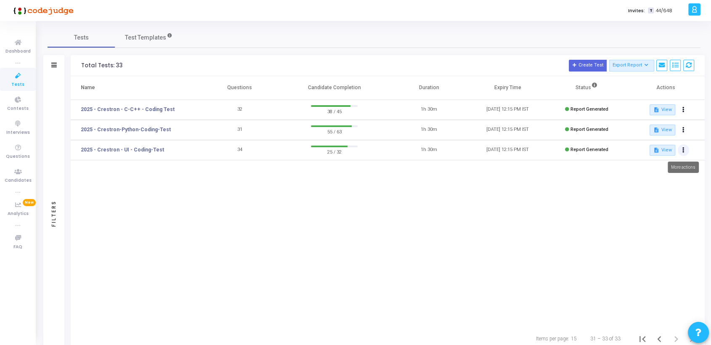
click at [683, 150] on icon at bounding box center [683, 150] width 2 height 4
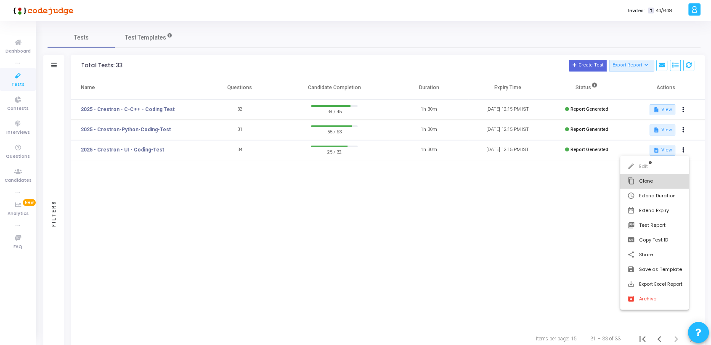
click at [645, 181] on button "content_copy Clone" at bounding box center [654, 181] width 69 height 15
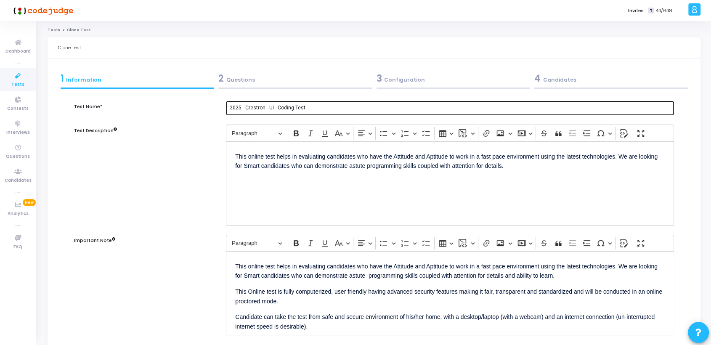
click at [321, 106] on input "2025 - Crestron - UI - Coding-Test" at bounding box center [450, 108] width 441 height 6
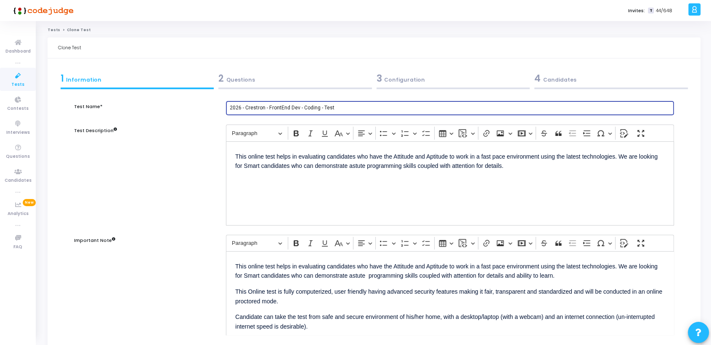
type input "2026 - Crestron - FrontEnd Dev - Coding - Test"
click at [526, 194] on div "This online test helps in evaluating candidates who have the Attitude and Aptit…" at bounding box center [450, 183] width 448 height 84
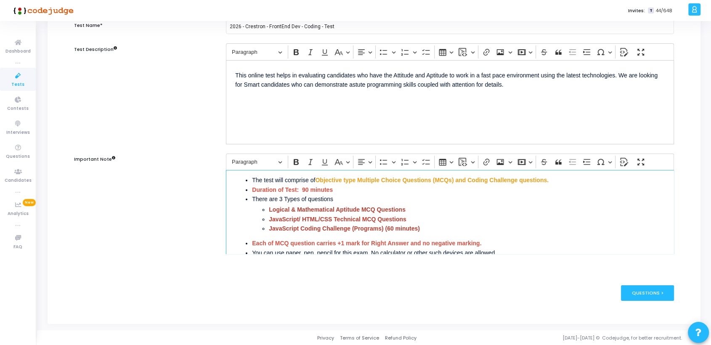
scroll to position [91, 0]
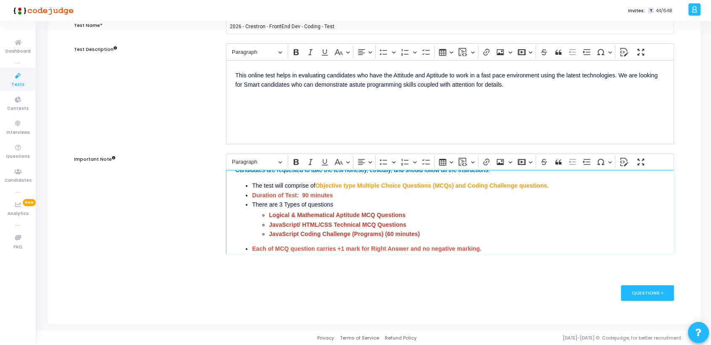
click at [417, 212] on li "Logical & Mathematical Aptitude MCQ Questions" at bounding box center [467, 214] width 396 height 9
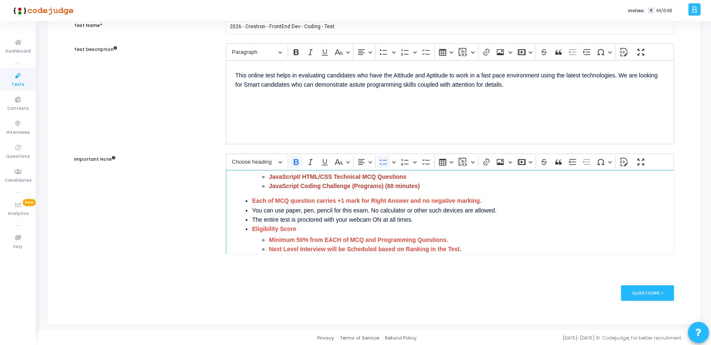
scroll to position [153, 0]
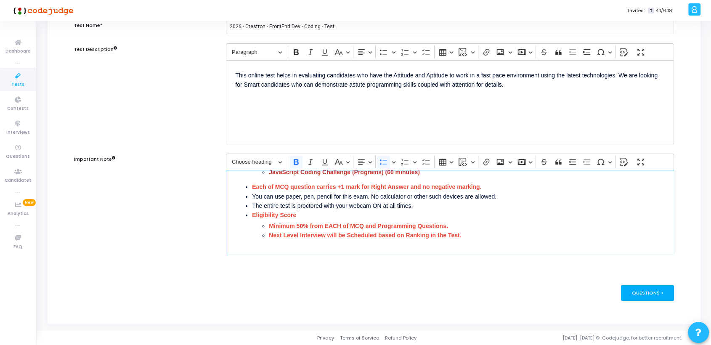
click at [654, 294] on div "Questions >" at bounding box center [647, 293] width 53 height 16
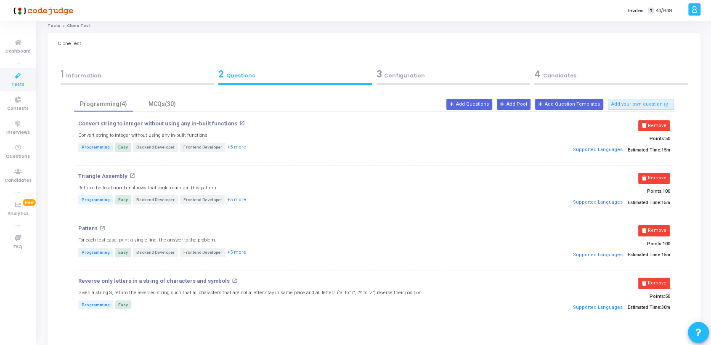
scroll to position [0, 0]
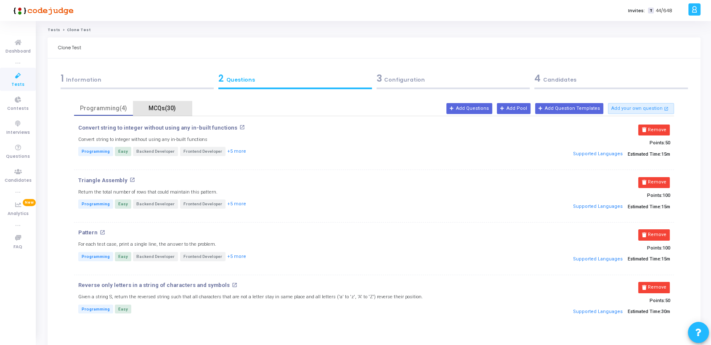
click at [164, 105] on div "MCQs(30)" at bounding box center [162, 108] width 49 height 9
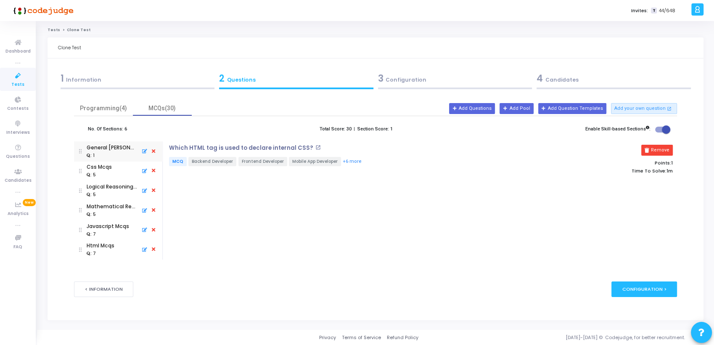
click at [315, 148] on mat-icon "open_in_new" at bounding box center [317, 147] width 5 height 5
click at [101, 171] on mat-tooltip-component "Css Mcqs" at bounding box center [99, 182] width 38 height 23
click at [101, 167] on div "Css Mcqs" at bounding box center [99, 167] width 25 height 8
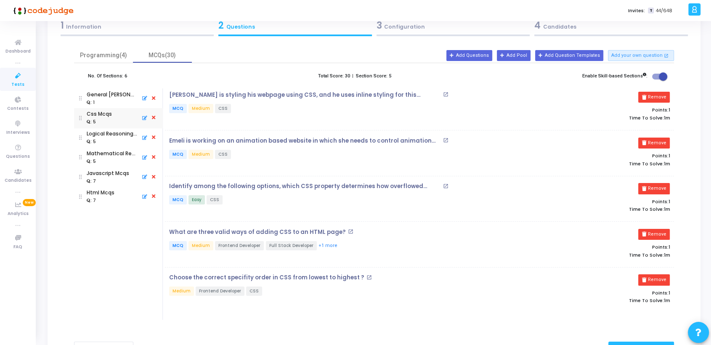
scroll to position [41, 0]
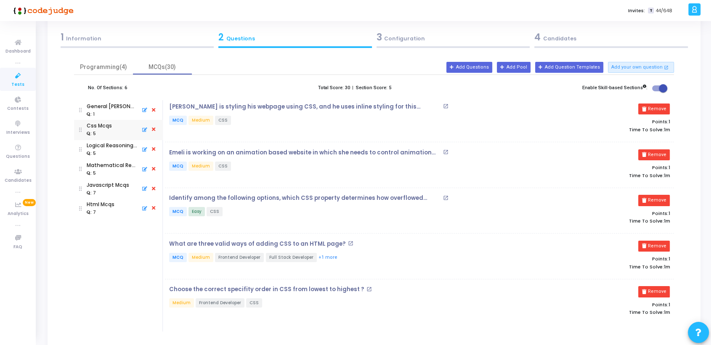
click at [112, 153] on div ": 5" at bounding box center [112, 153] width 51 height 8
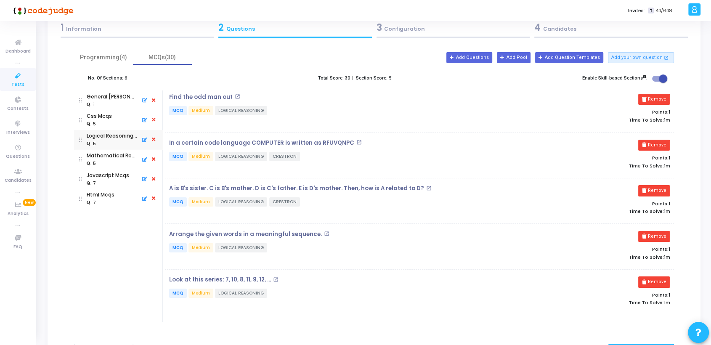
scroll to position [57, 0]
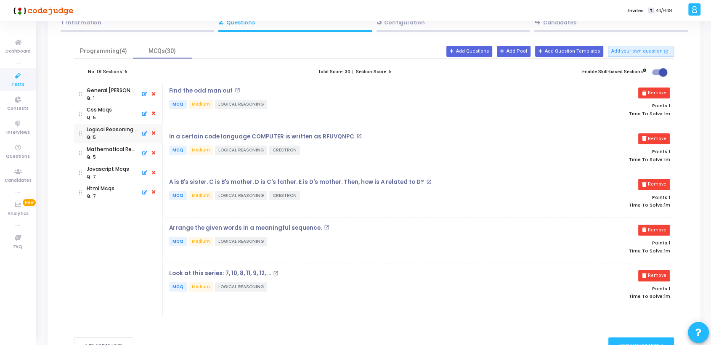
click at [109, 174] on div ": 7" at bounding box center [108, 177] width 42 height 8
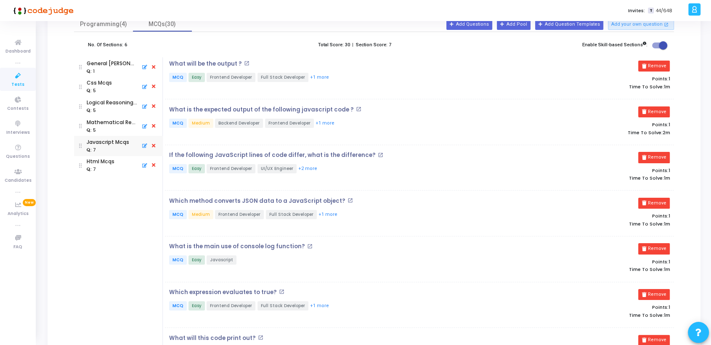
scroll to position [78, 0]
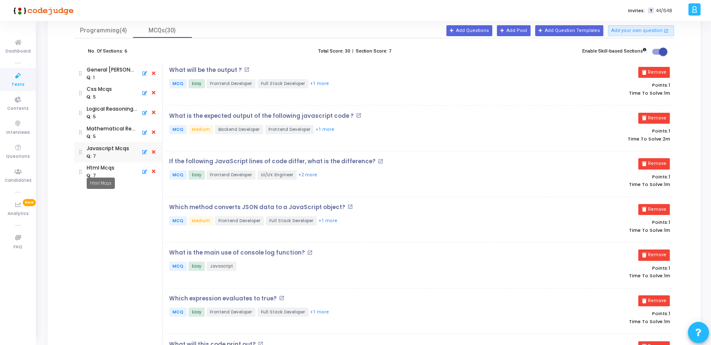
click at [95, 173] on mat-tooltip-component "Html Mcqs" at bounding box center [101, 183] width 40 height 23
click at [98, 172] on mat-tooltip-component "Html Mcqs" at bounding box center [101, 183] width 40 height 23
click at [96, 167] on div "Html Mcqs" at bounding box center [101, 168] width 28 height 8
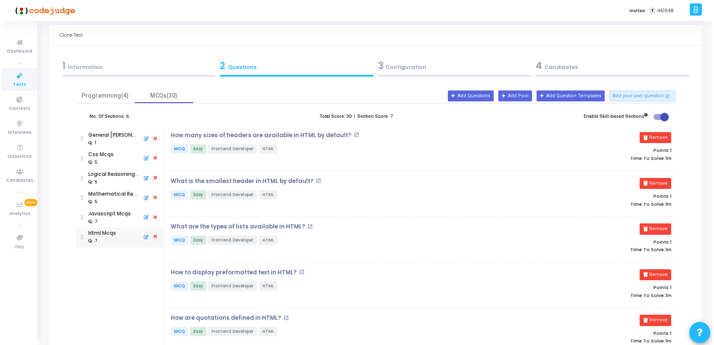
scroll to position [0, 0]
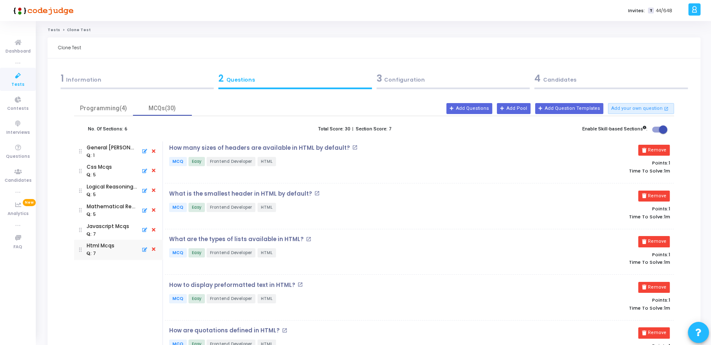
click at [111, 231] on div ": 7" at bounding box center [108, 234] width 42 height 8
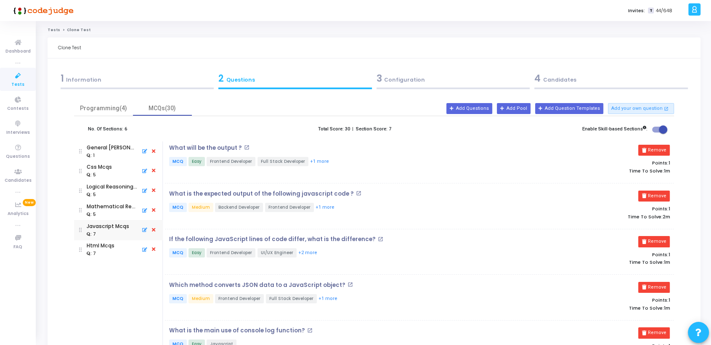
click at [116, 213] on div ": 5" at bounding box center [112, 214] width 51 height 8
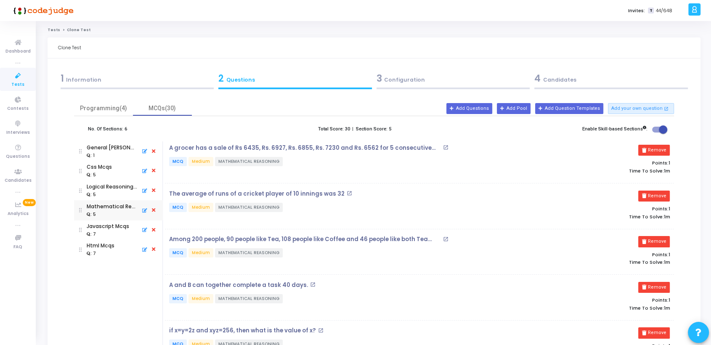
click at [153, 209] on icon at bounding box center [154, 210] width 8 height 9
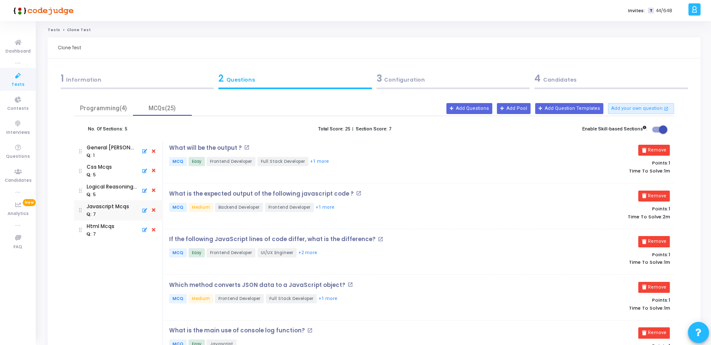
click at [154, 191] on icon at bounding box center [154, 190] width 8 height 9
click at [111, 151] on div ": 1" at bounding box center [112, 155] width 51 height 8
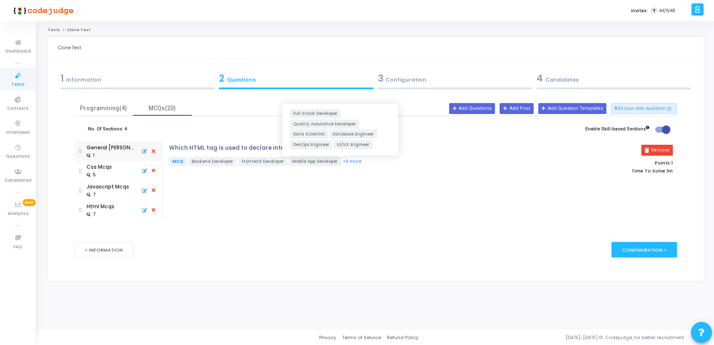
click at [342, 159] on button "+6 more" at bounding box center [352, 162] width 20 height 8
click at [343, 160] on button "+6 more" at bounding box center [352, 162] width 20 height 8
click at [489, 111] on button "Add Questions" at bounding box center [472, 108] width 46 height 11
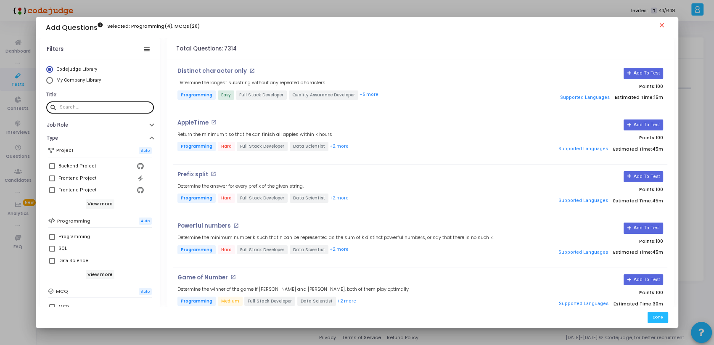
click at [91, 106] on input "text" at bounding box center [105, 107] width 91 height 5
type input "Javascript"
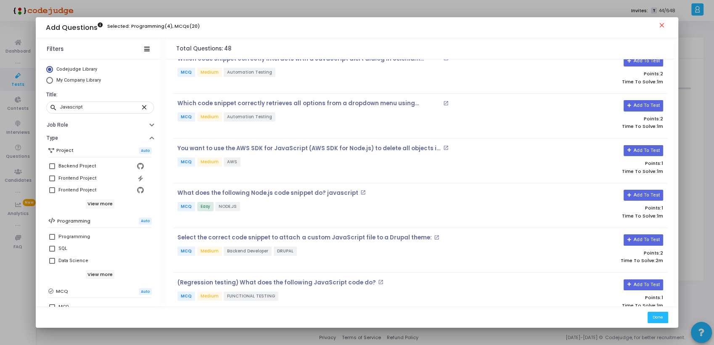
scroll to position [1139, 0]
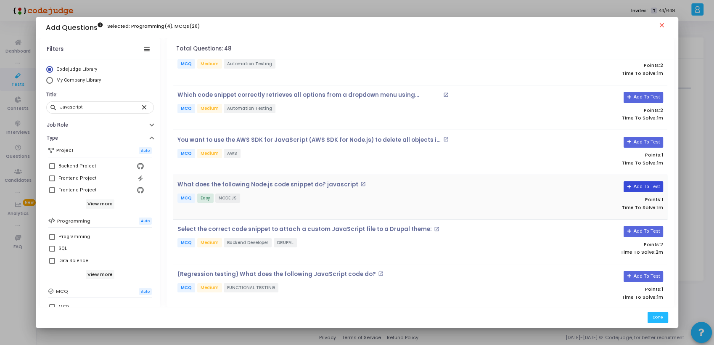
click at [640, 181] on button "Add To Test" at bounding box center [643, 186] width 39 height 11
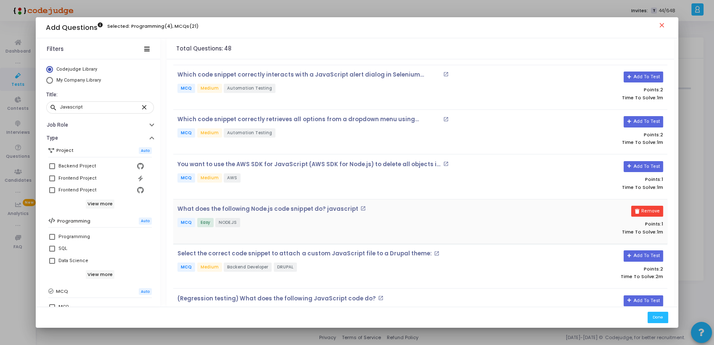
scroll to position [1141, 0]
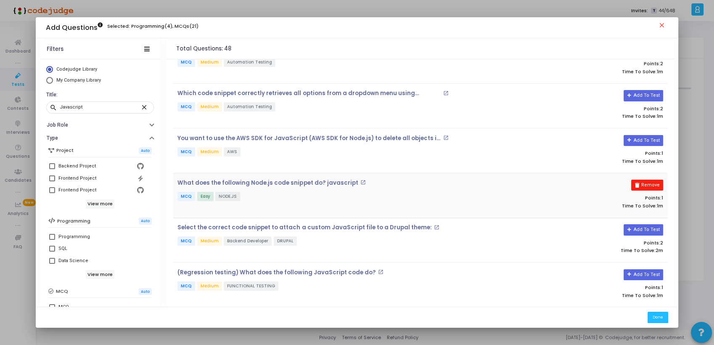
click at [648, 180] on button "Remove" at bounding box center [647, 185] width 32 height 11
drag, startPoint x: 674, startPoint y: 200, endPoint x: 672, endPoint y: 238, distance: 37.9
click at [672, 238] on div "Filters Codejudge Library My Company Library Title: search Javascript close Job…" at bounding box center [357, 172] width 643 height 268
click at [671, 239] on div "You need to mock an API that returns order details. The API endpoint /orders/{i…" at bounding box center [421, 182] width 508 height 247
click at [666, 244] on div "You need to mock an API that returns order details. The API endpoint /orders/{i…" at bounding box center [421, 182] width 508 height 247
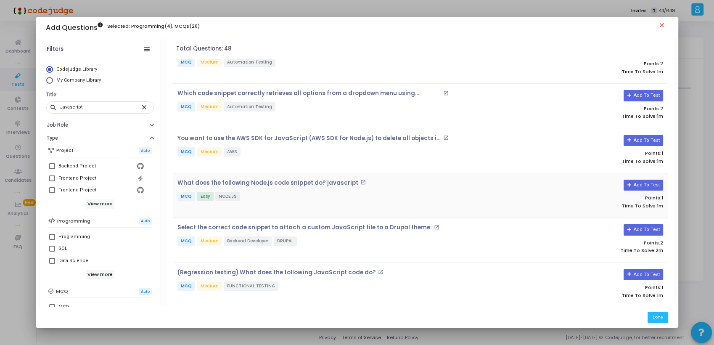
drag, startPoint x: 674, startPoint y: 210, endPoint x: 679, endPoint y: 254, distance: 44.0
click at [679, 254] on div "Add Questions Selected: Programming(4), MCQs(20) close Filters Codejudge Librar…" at bounding box center [357, 172] width 714 height 345
drag, startPoint x: 679, startPoint y: 254, endPoint x: 669, endPoint y: 247, distance: 12.0
click at [669, 247] on div "You need to mock an API that returns order details. The API endpoint /orders/{i…" at bounding box center [421, 182] width 508 height 247
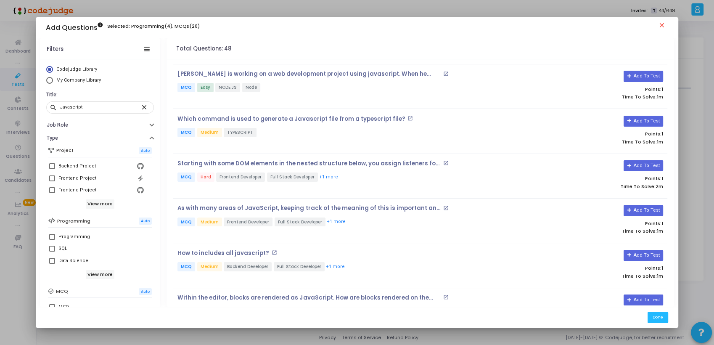
scroll to position [1710, 0]
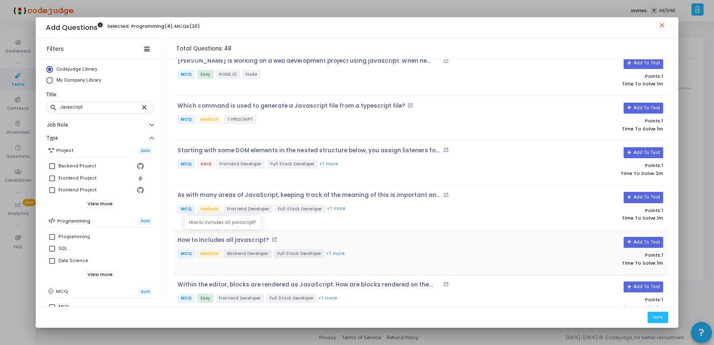
click at [238, 237] on p "How to includes all javascript?" at bounding box center [223, 240] width 92 height 7
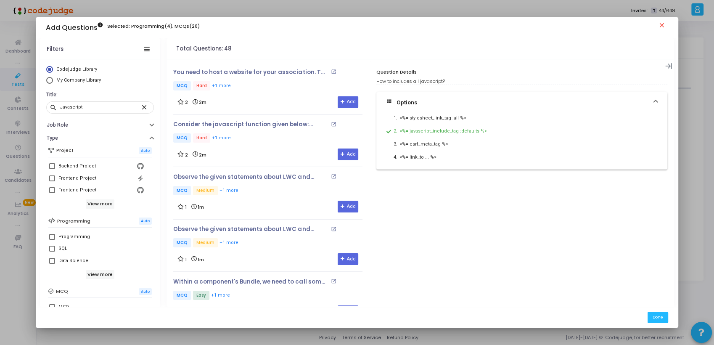
scroll to position [1707, 0]
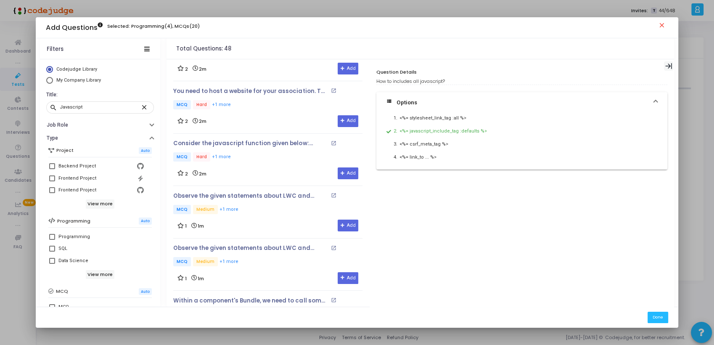
click at [670, 65] on icon at bounding box center [668, 66] width 7 height 6
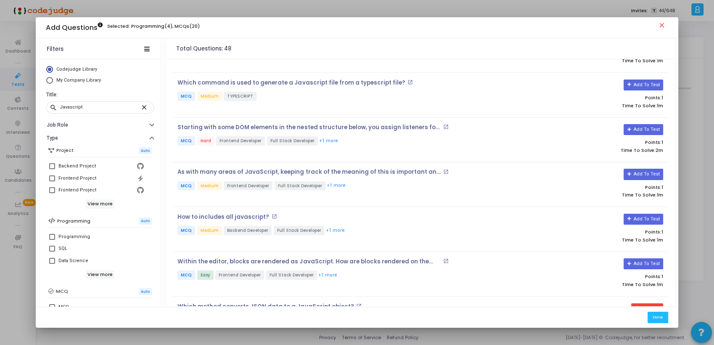
scroll to position [1742, 0]
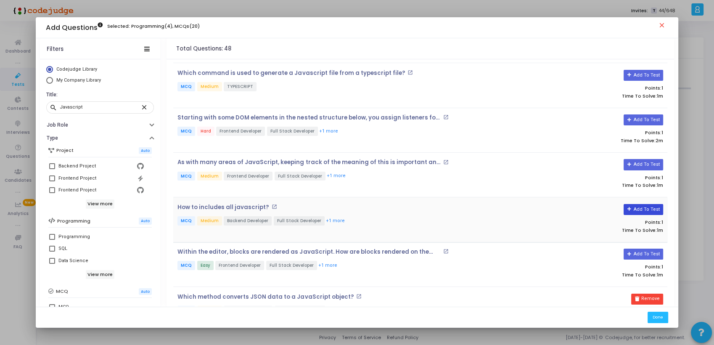
click at [639, 204] on button "Add To Test" at bounding box center [643, 209] width 39 height 11
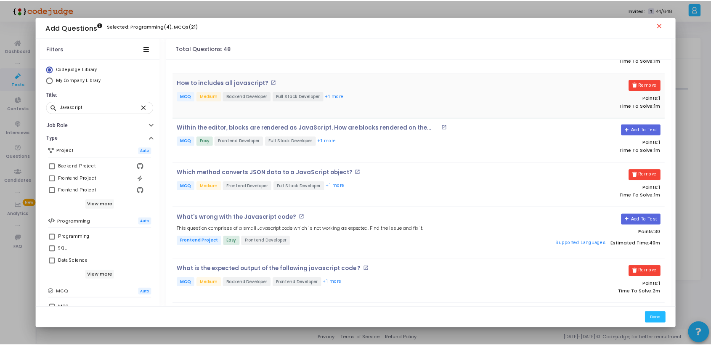
scroll to position [1873, 0]
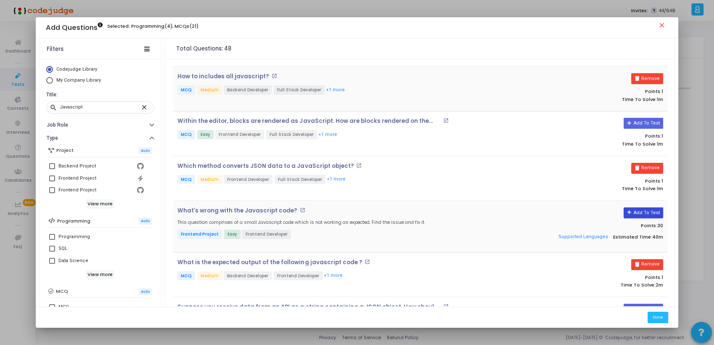
click at [643, 207] on button "Add To Test" at bounding box center [643, 212] width 39 height 11
click at [651, 207] on button "Remove" at bounding box center [647, 212] width 32 height 11
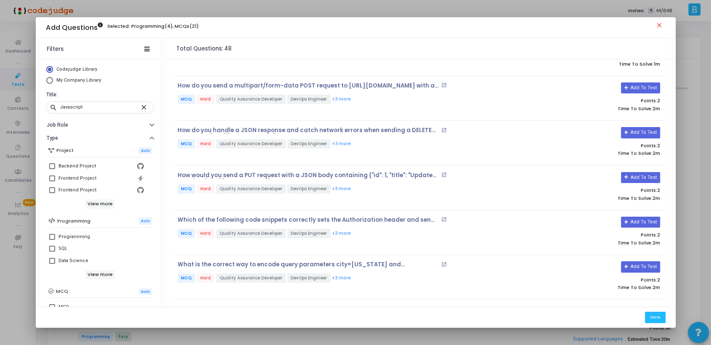
scroll to position [0, 0]
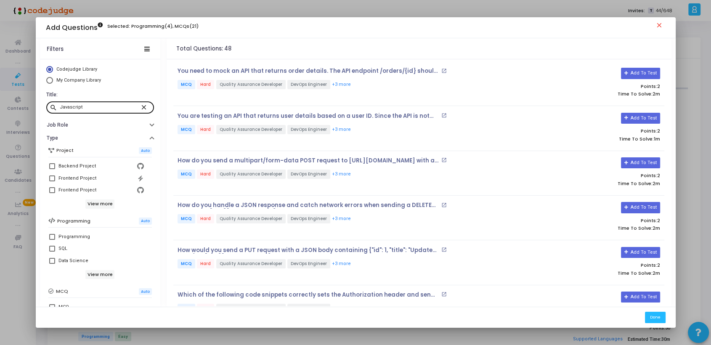
click at [101, 107] on input "Javascript" at bounding box center [100, 107] width 81 height 5
drag, startPoint x: 97, startPoint y: 106, endPoint x: 46, endPoint y: 106, distance: 50.9
click at [46, 106] on div "search Javascript close" at bounding box center [100, 106] width 108 height 13
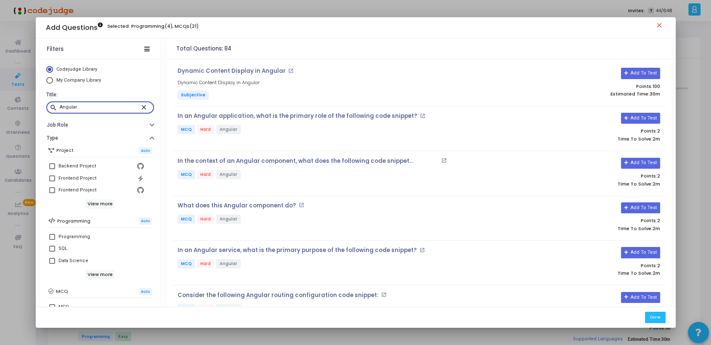
type input "Angular"
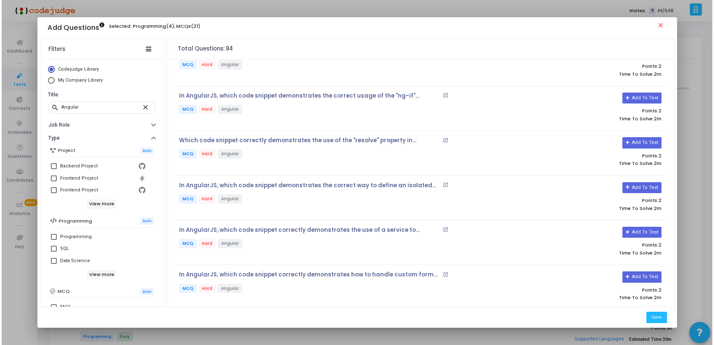
scroll to position [863, 0]
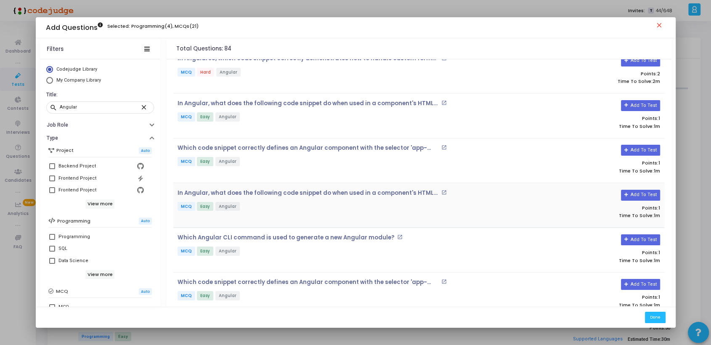
click at [441, 190] on mat-icon "open_in_new" at bounding box center [443, 192] width 5 height 5
click at [645, 101] on button "Add To Test" at bounding box center [640, 105] width 39 height 11
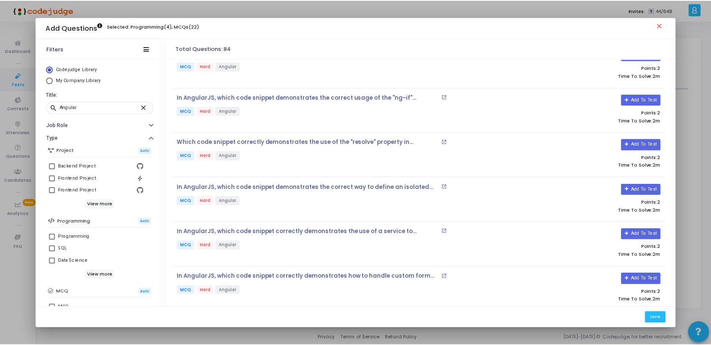
scroll to position [641, 0]
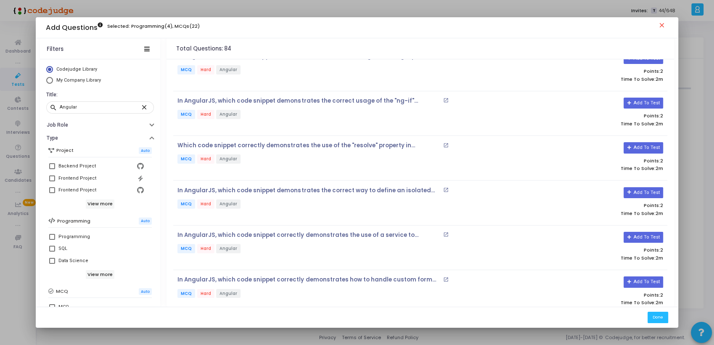
click at [661, 25] on mat-icon "close" at bounding box center [663, 26] width 10 height 10
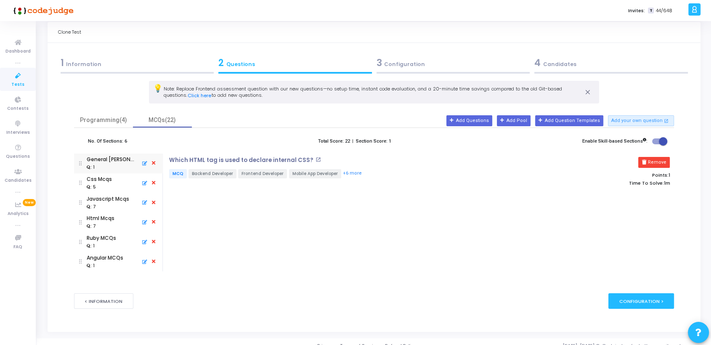
scroll to position [24, 0]
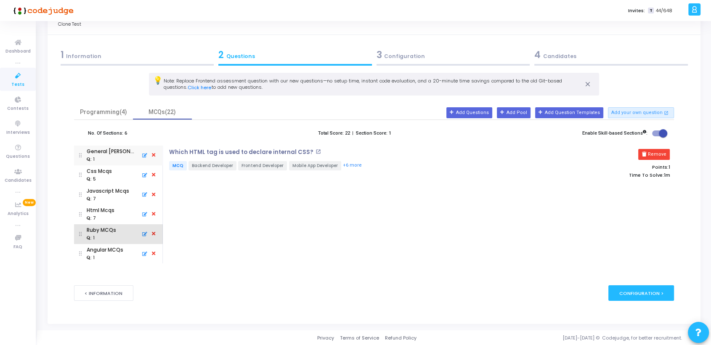
click at [150, 232] on icon at bounding box center [154, 233] width 8 height 9
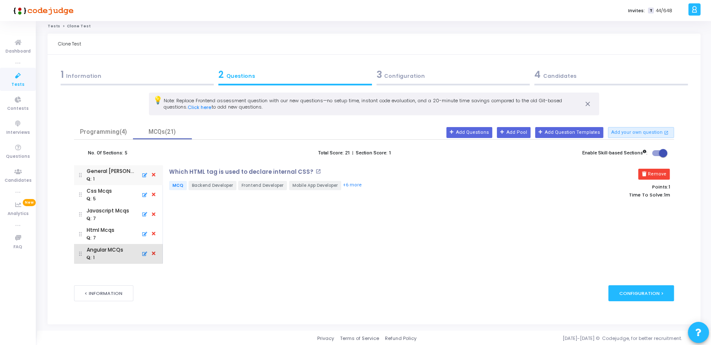
click at [150, 252] on icon at bounding box center [154, 253] width 8 height 9
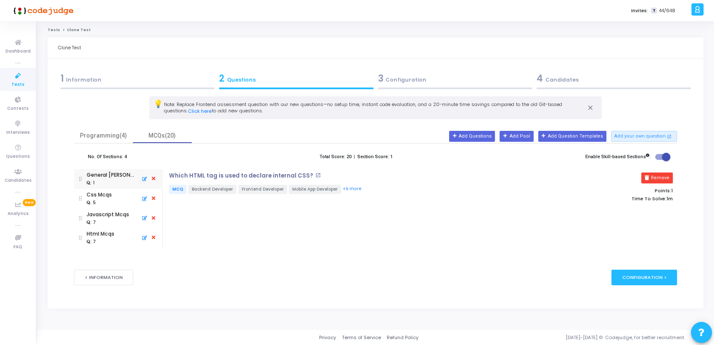
click at [408, 82] on div "3 Configuration" at bounding box center [455, 78] width 154 height 14
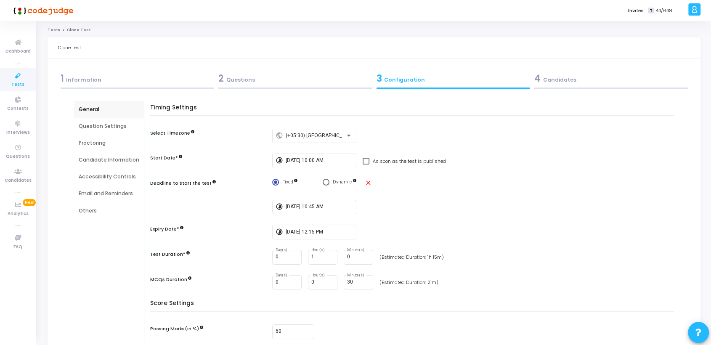
click at [249, 83] on div "2 Questions" at bounding box center [295, 78] width 154 height 14
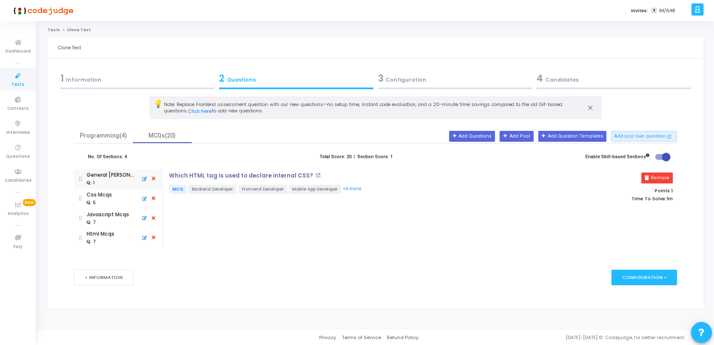
click at [127, 80] on div "1 Information" at bounding box center [138, 78] width 154 height 14
